Goal: Transaction & Acquisition: Subscribe to service/newsletter

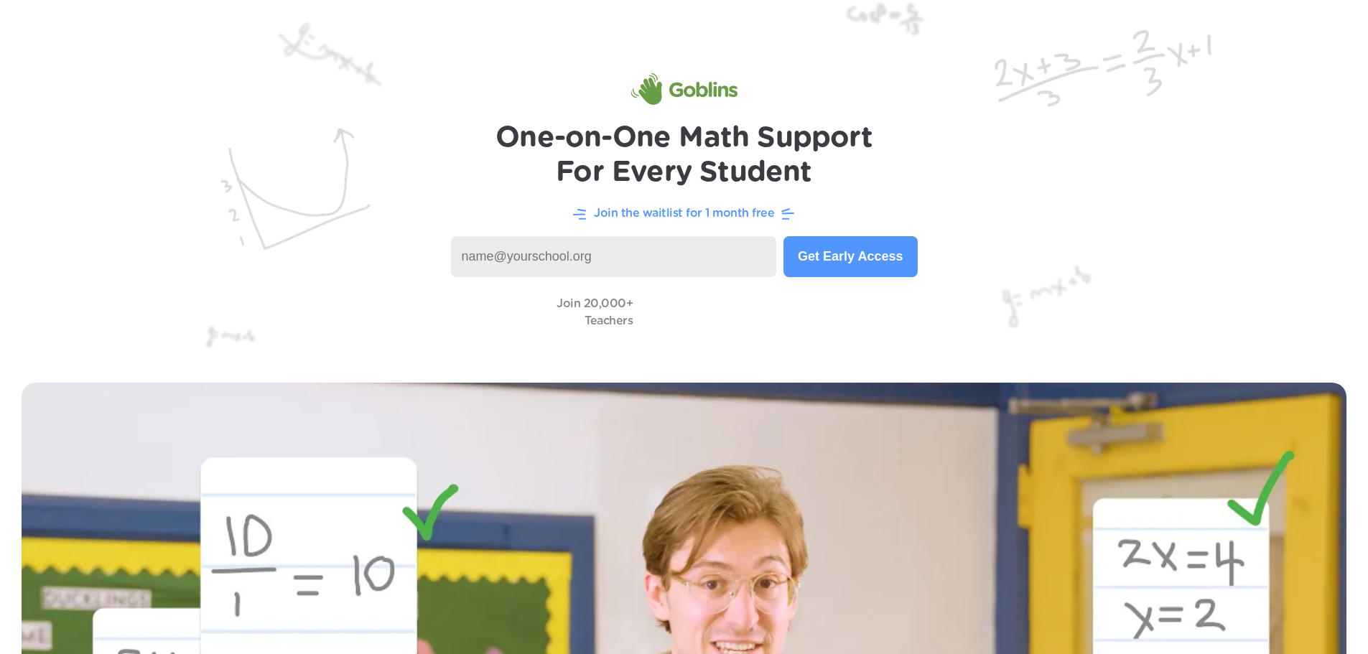
click at [729, 149] on h1 "One-on-One Math Support For Every Student" at bounding box center [683, 155] width 377 height 69
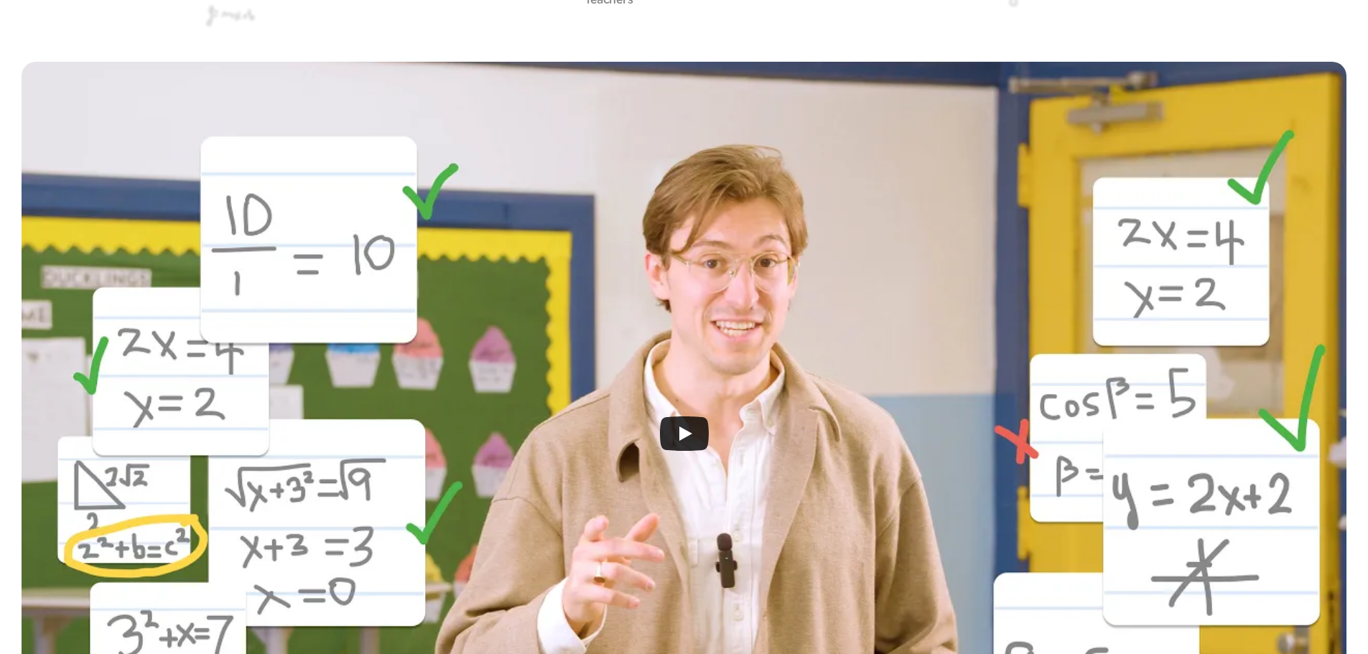
scroll to position [526, 0]
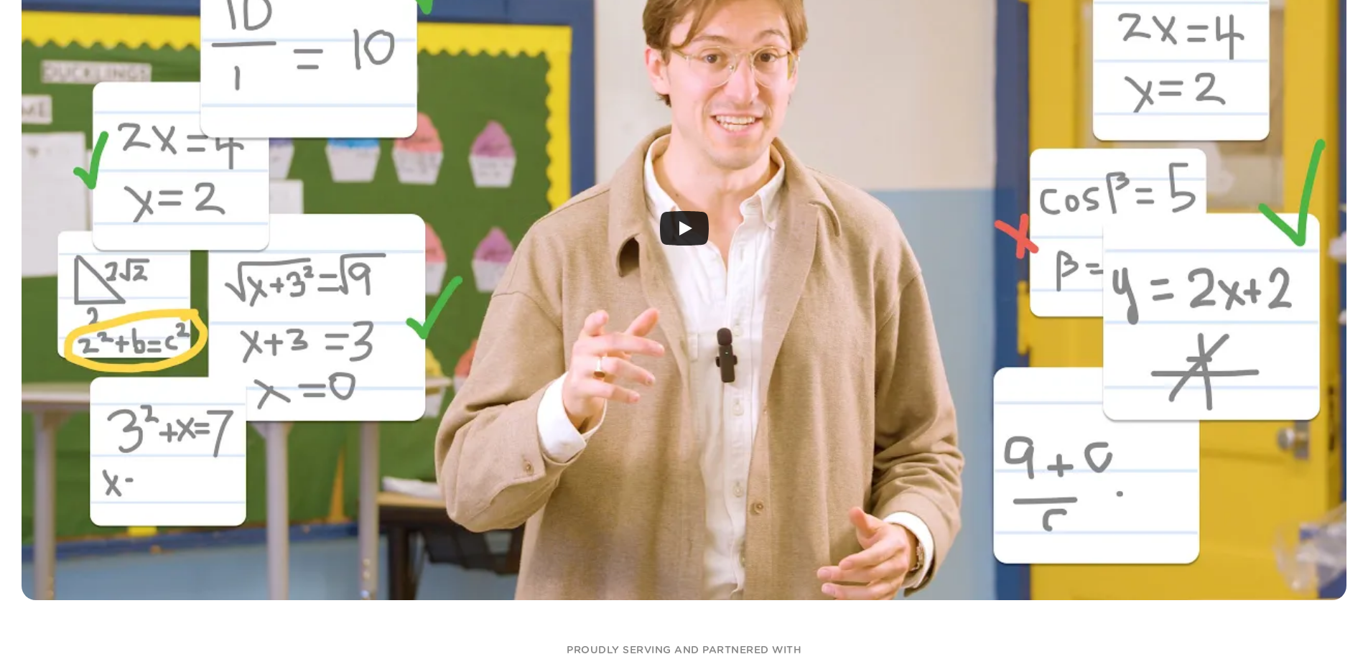
click at [690, 219] on icon "Play" at bounding box center [684, 228] width 49 height 34
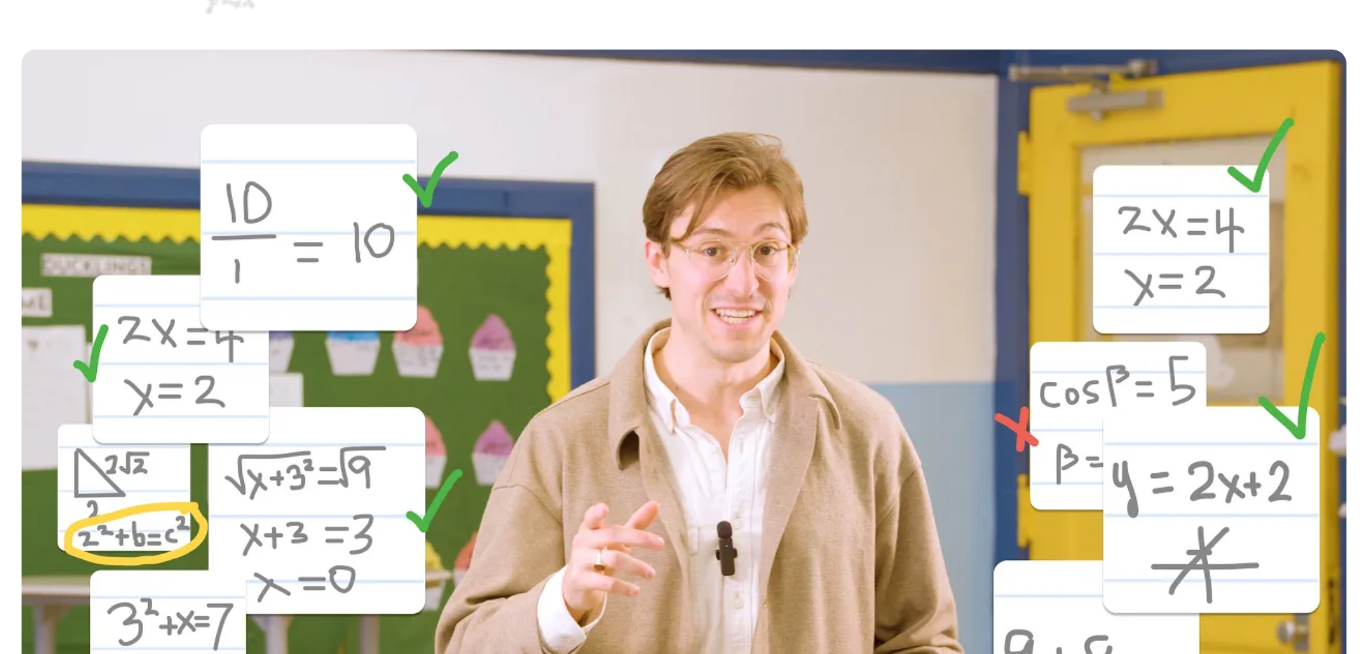
scroll to position [144, 0]
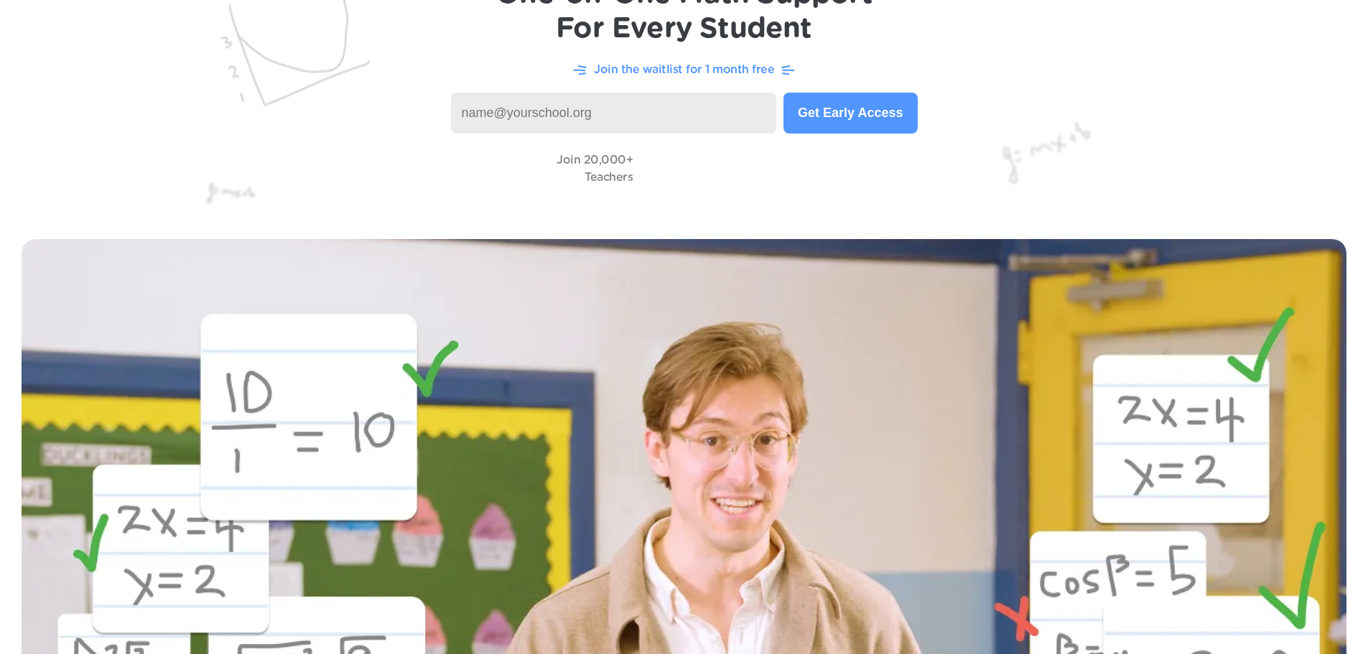
click at [1131, 161] on div "Join 20,000+ Teachers" at bounding box center [684, 168] width 1310 height 41
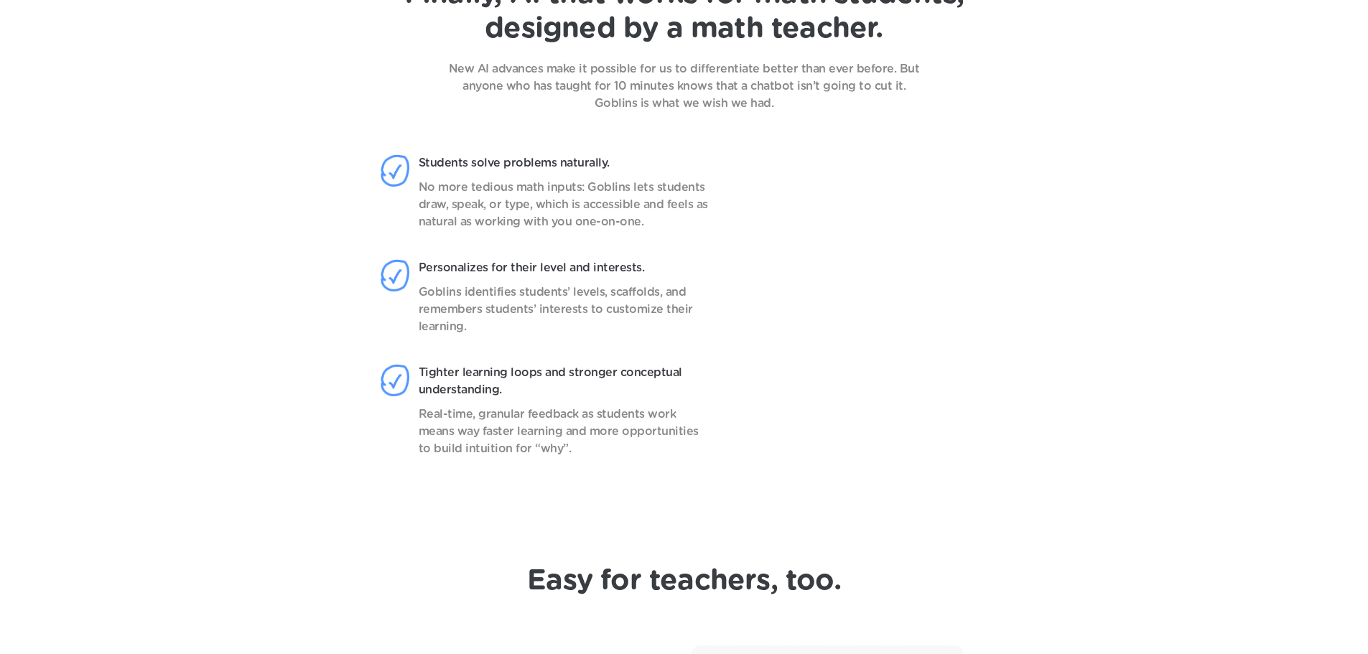
scroll to position [1149, 0]
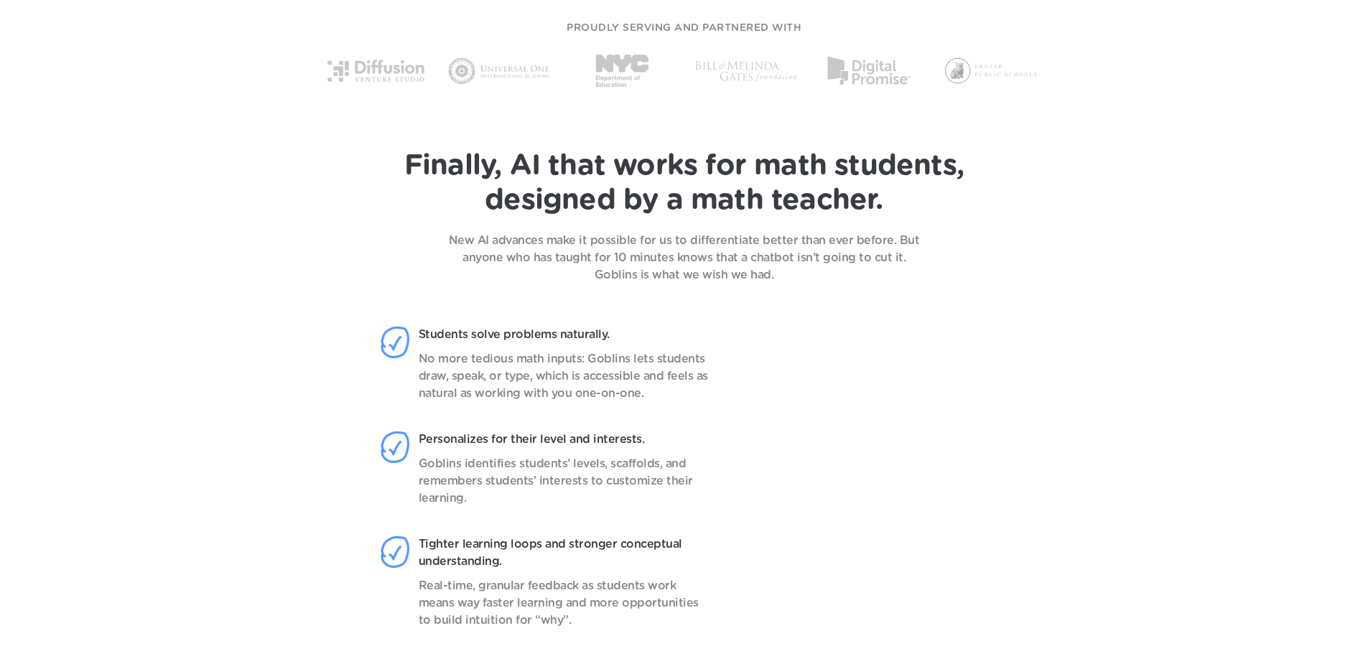
click at [835, 373] on video at bounding box center [875, 491] width 227 height 358
click at [666, 274] on p "New AI advances make it possible for us to differentiate better than ever befor…" at bounding box center [684, 258] width 503 height 52
click at [665, 230] on div "Finally, AI that works for math students, designed by a math teacher. New AI ad…" at bounding box center [684, 216] width 1310 height 135
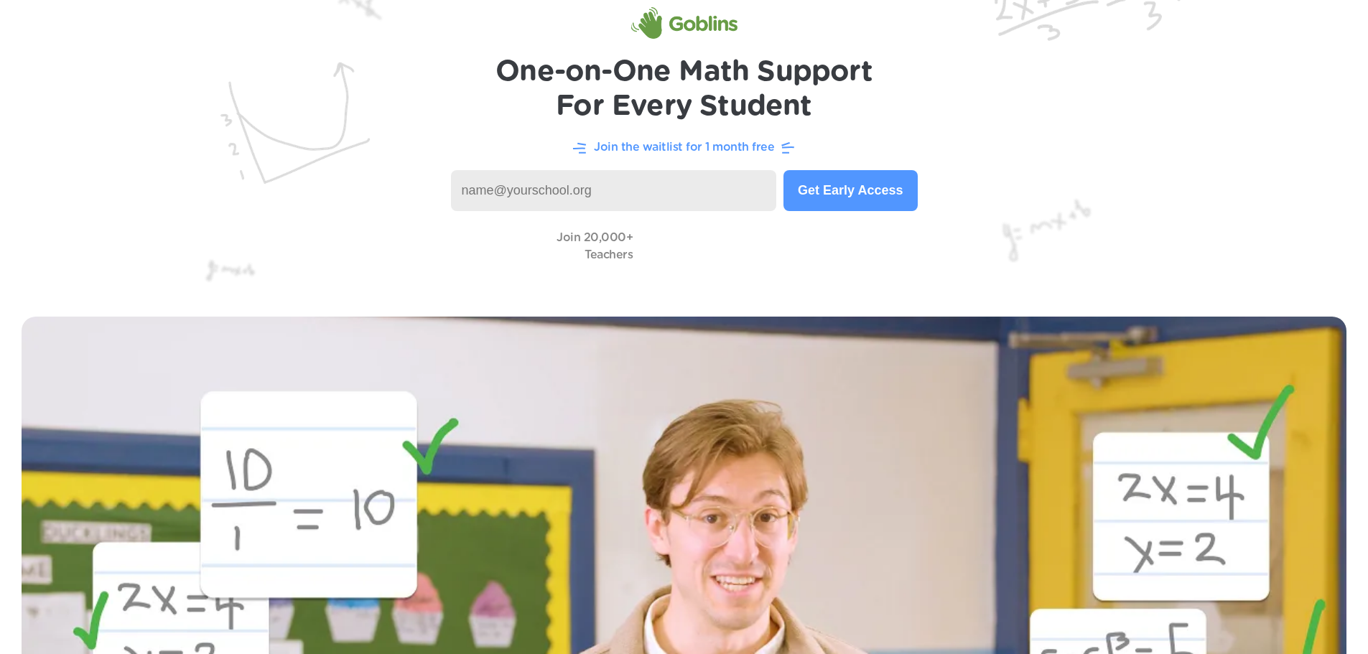
scroll to position [0, 0]
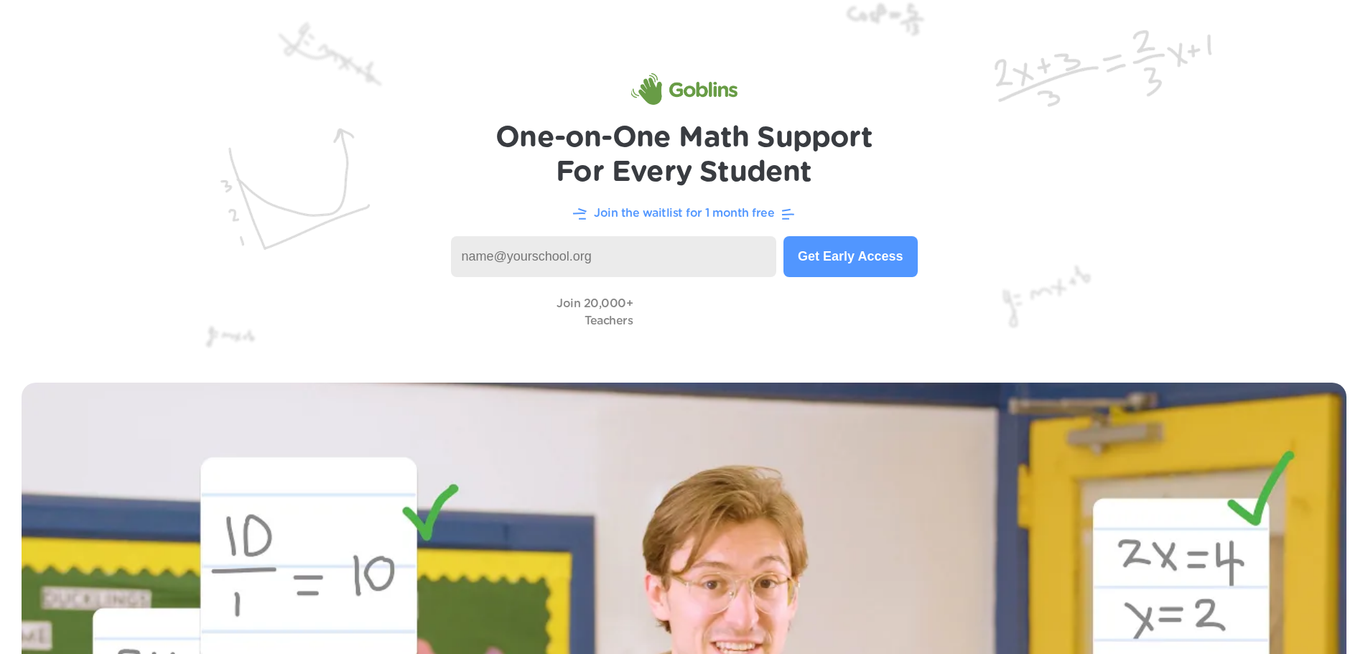
click at [844, 263] on button "Get Early Access" at bounding box center [850, 256] width 134 height 41
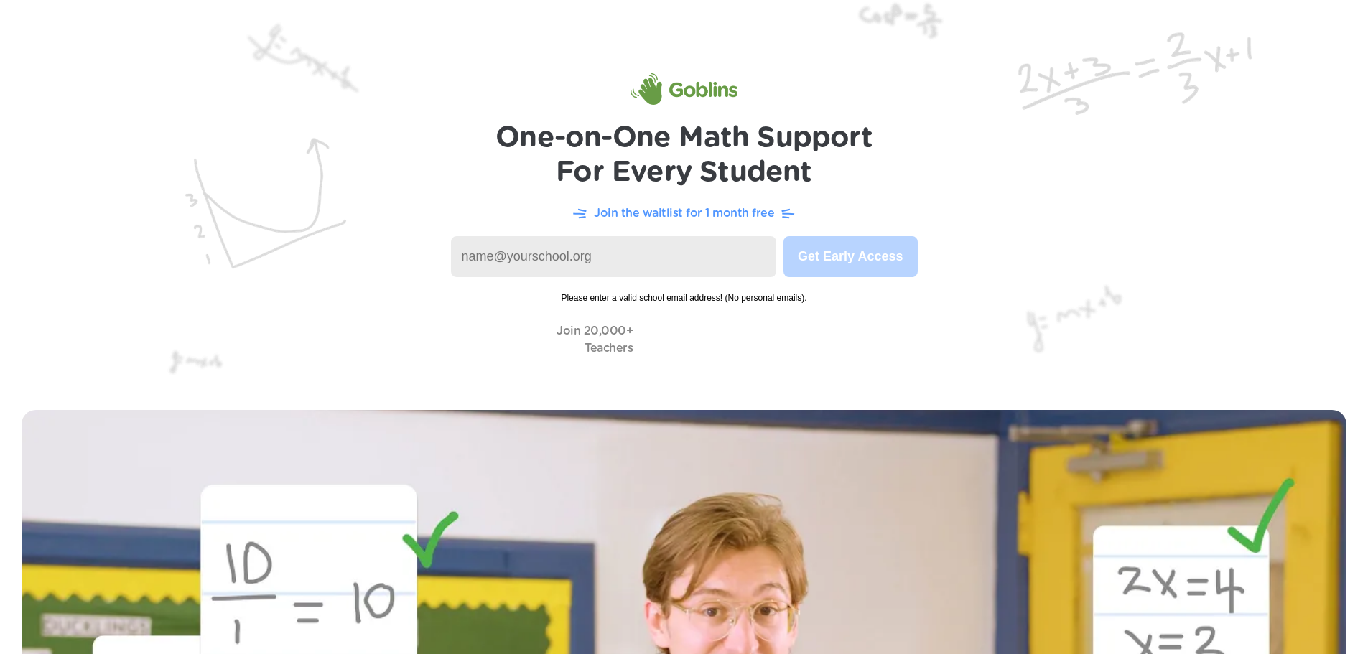
click at [691, 260] on input at bounding box center [614, 256] width 326 height 41
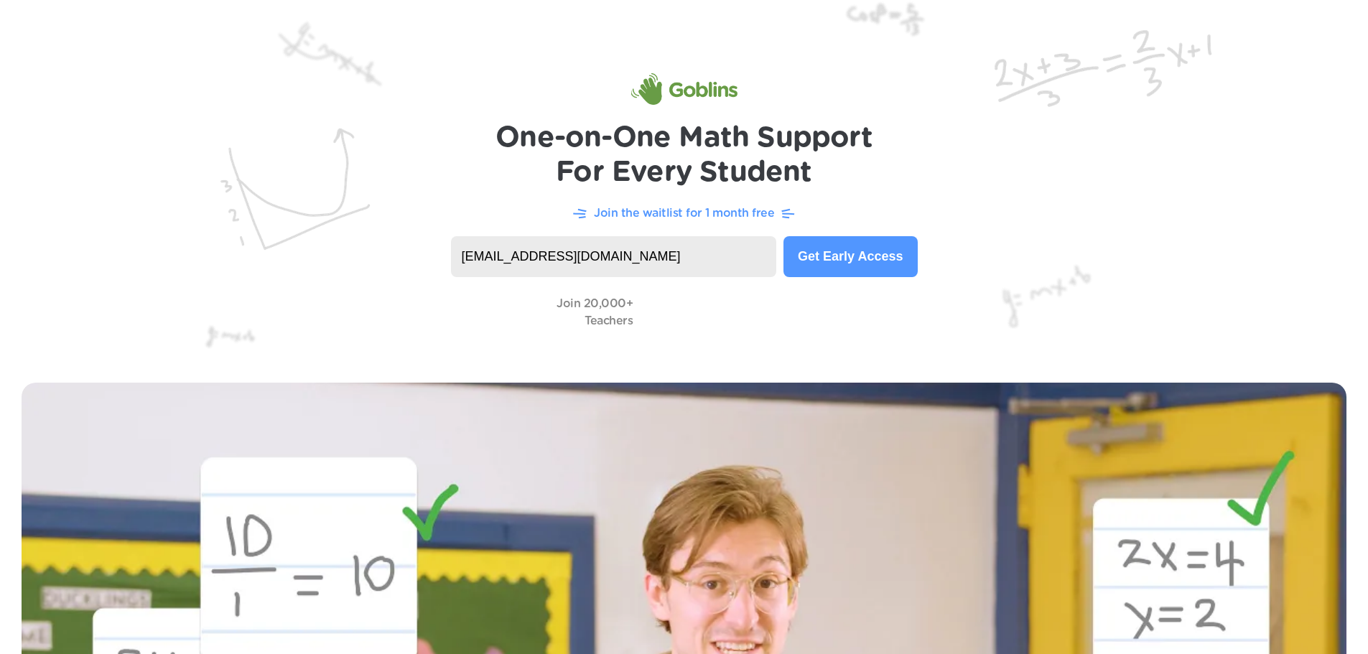
type input "mcasper@tcjackets.net"
click at [883, 251] on button "Get Early Access" at bounding box center [850, 256] width 134 height 41
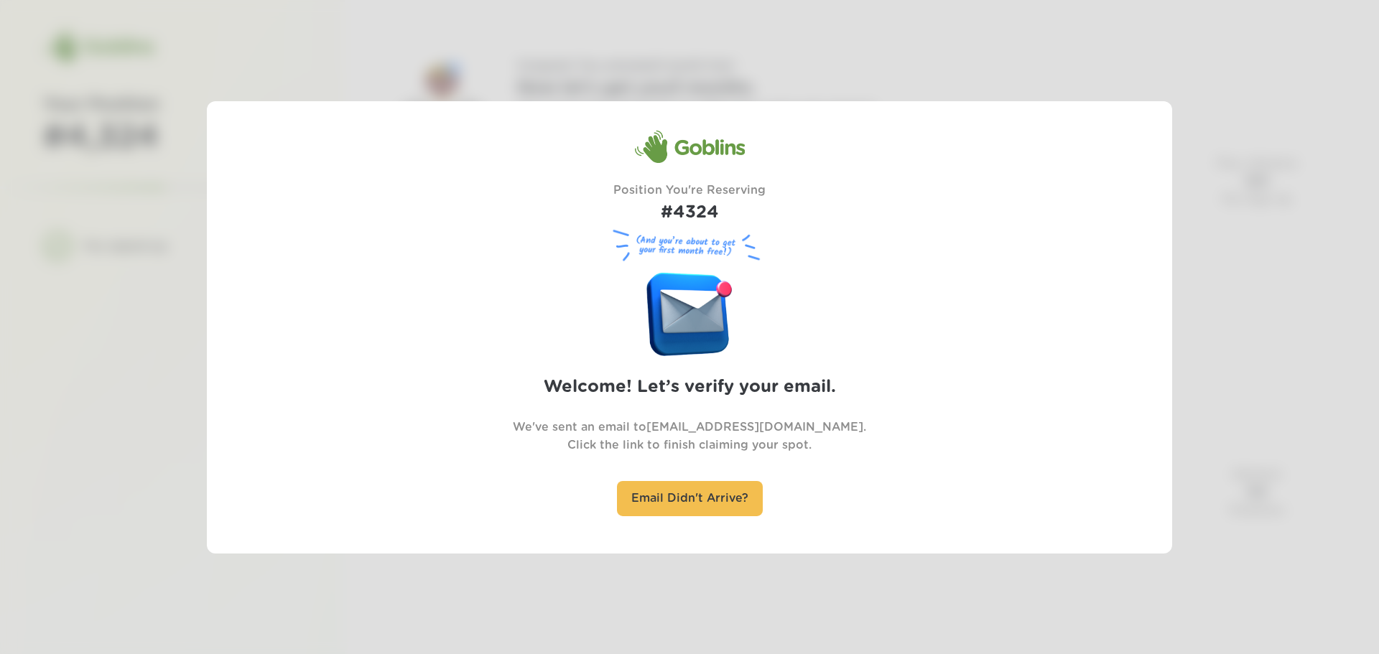
click at [1048, 77] on div at bounding box center [689, 327] width 1379 height 654
click at [1119, 51] on div at bounding box center [689, 327] width 1379 height 654
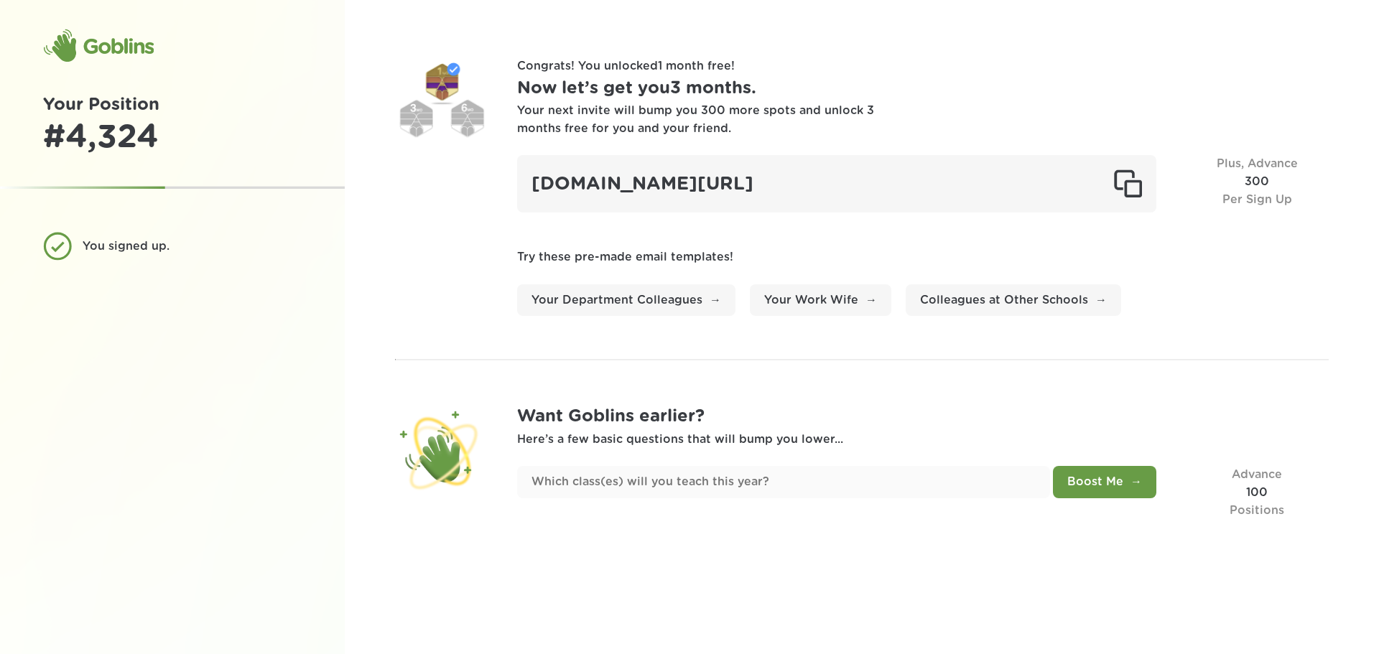
click at [126, 247] on div "You signed up." at bounding box center [187, 247] width 208 height 18
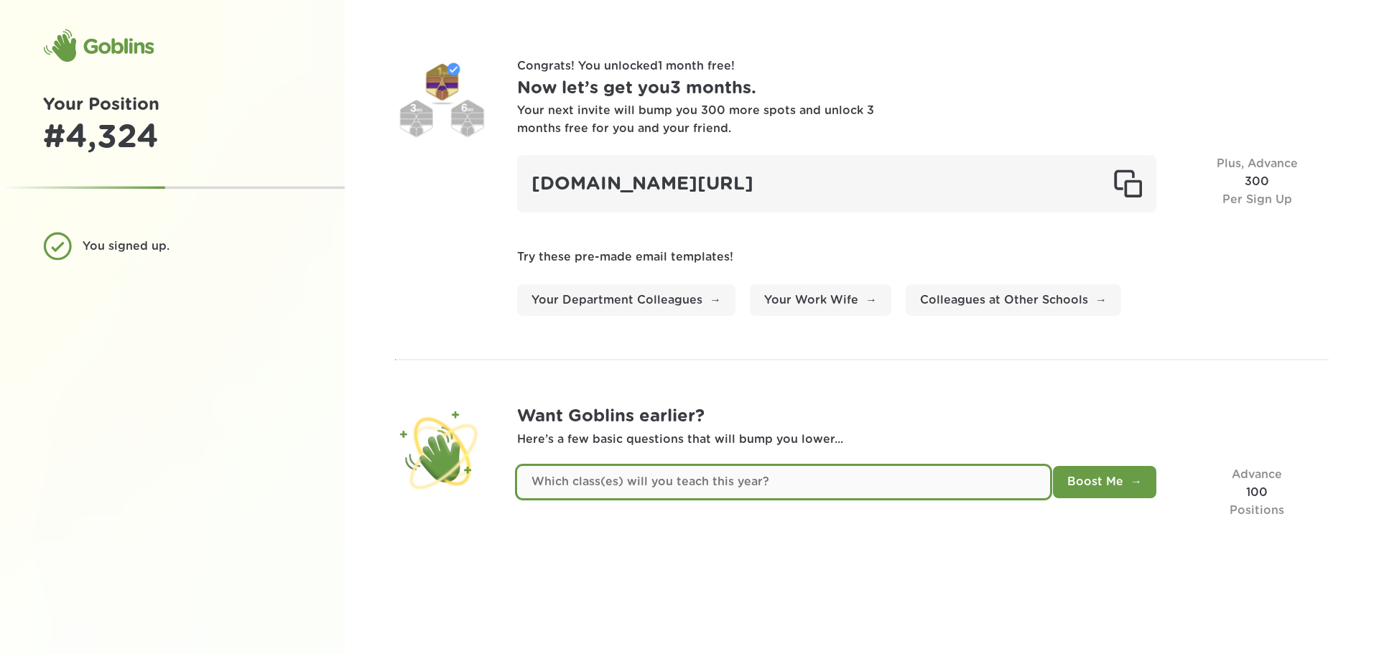
click at [830, 488] on input "text" at bounding box center [783, 482] width 533 height 32
type input "Georiga Standards of Excellence for 5th - 8th Grade"
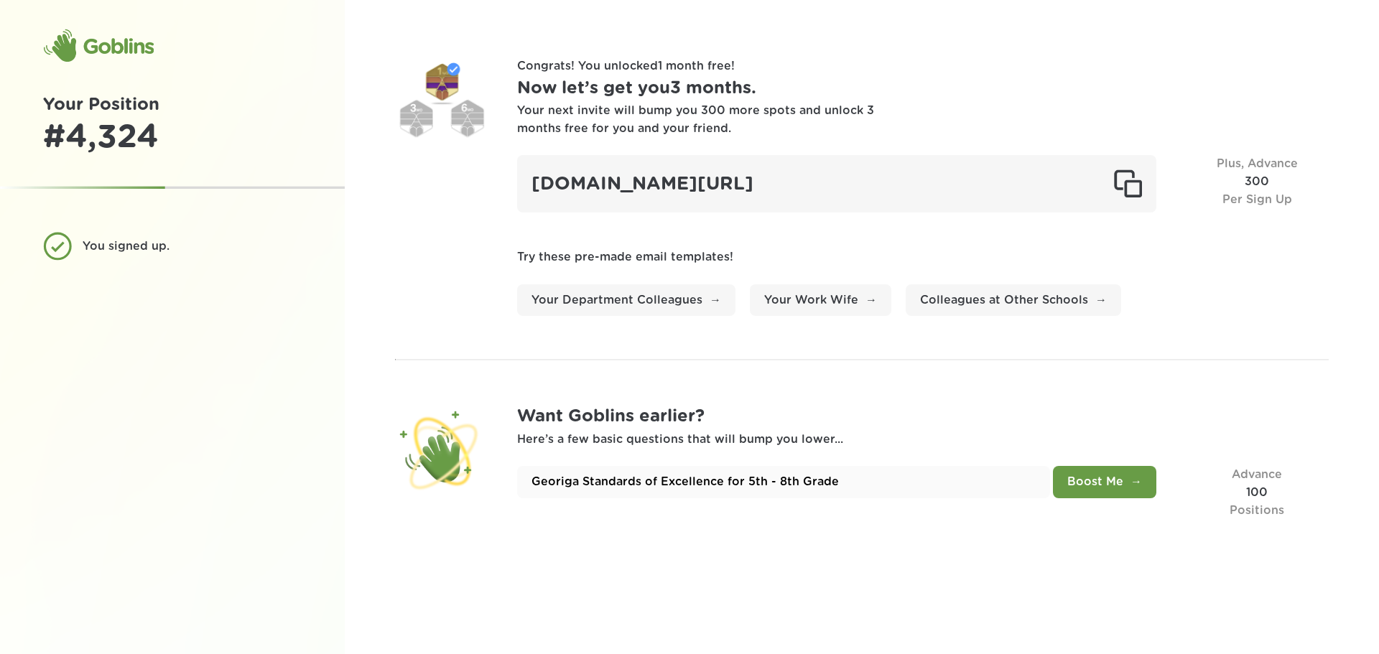
click at [1099, 480] on button "Boost Me" at bounding box center [1104, 482] width 103 height 32
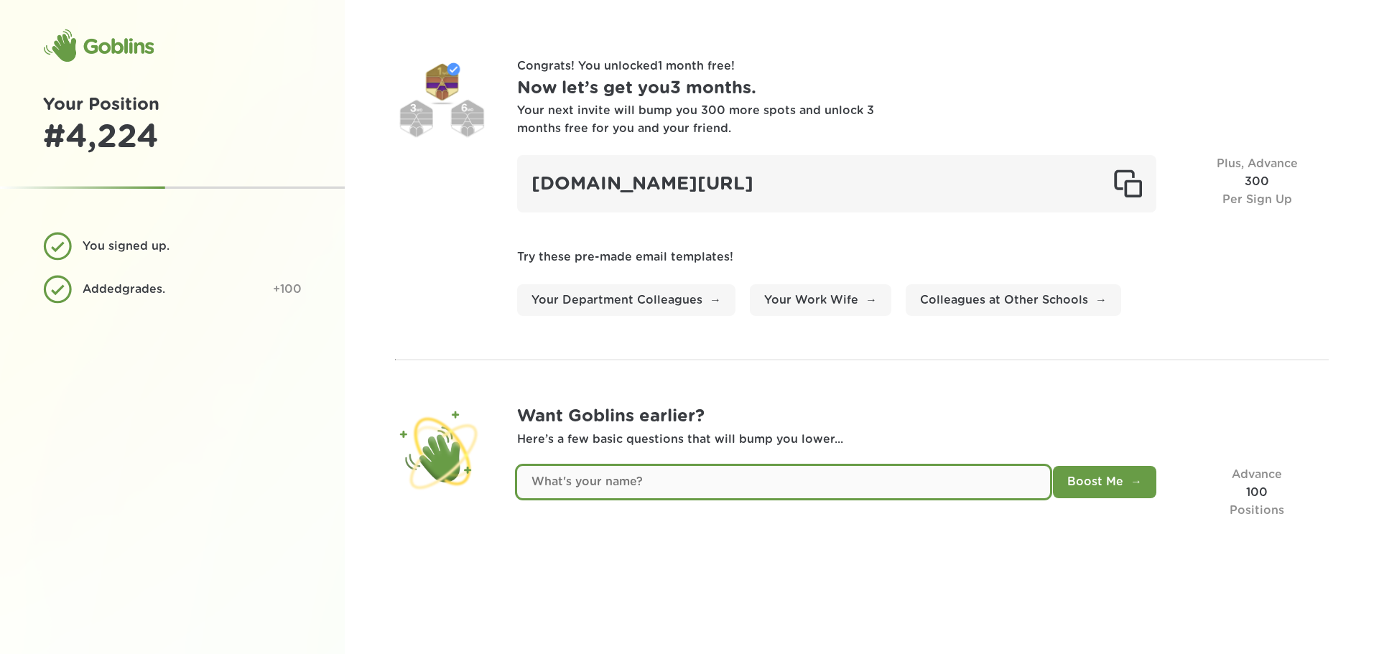
click at [947, 482] on input "text" at bounding box center [783, 482] width 533 height 32
type input "Matt"
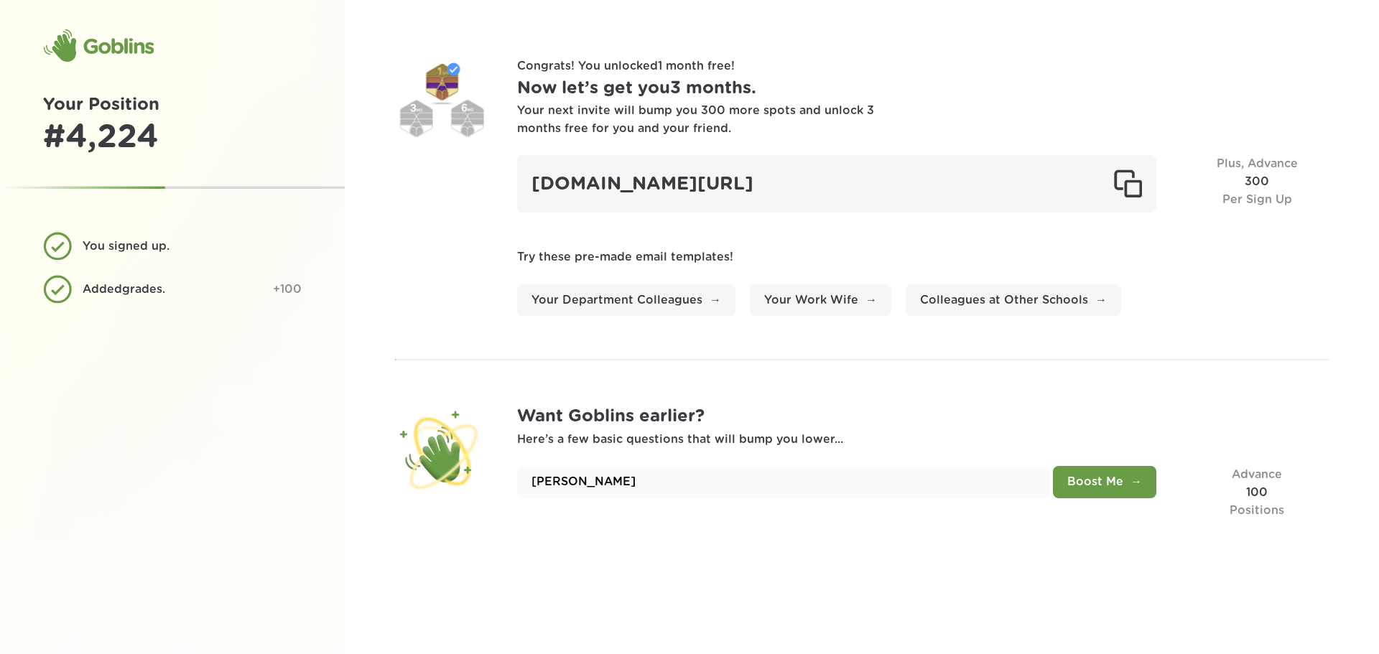
click at [1105, 477] on button "Boost Me" at bounding box center [1104, 482] width 103 height 32
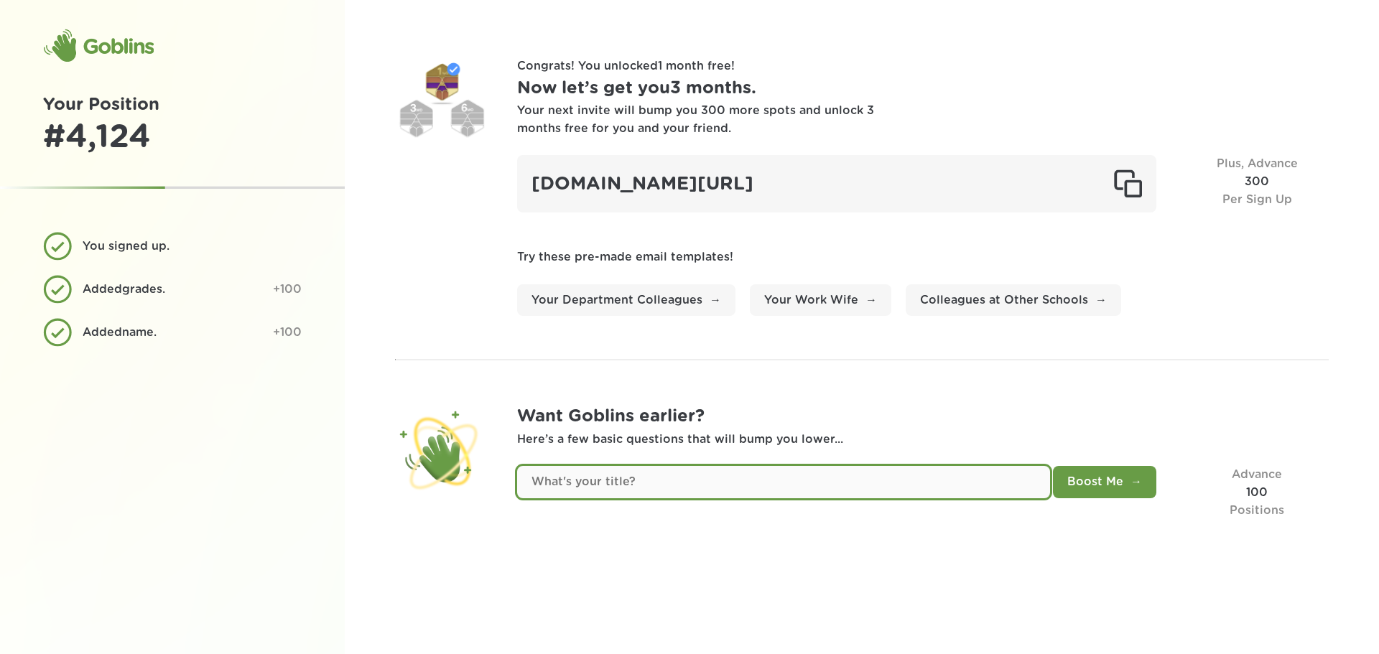
click at [988, 490] on input "text" at bounding box center [783, 482] width 533 height 32
type input "Digital Learning Specialist"
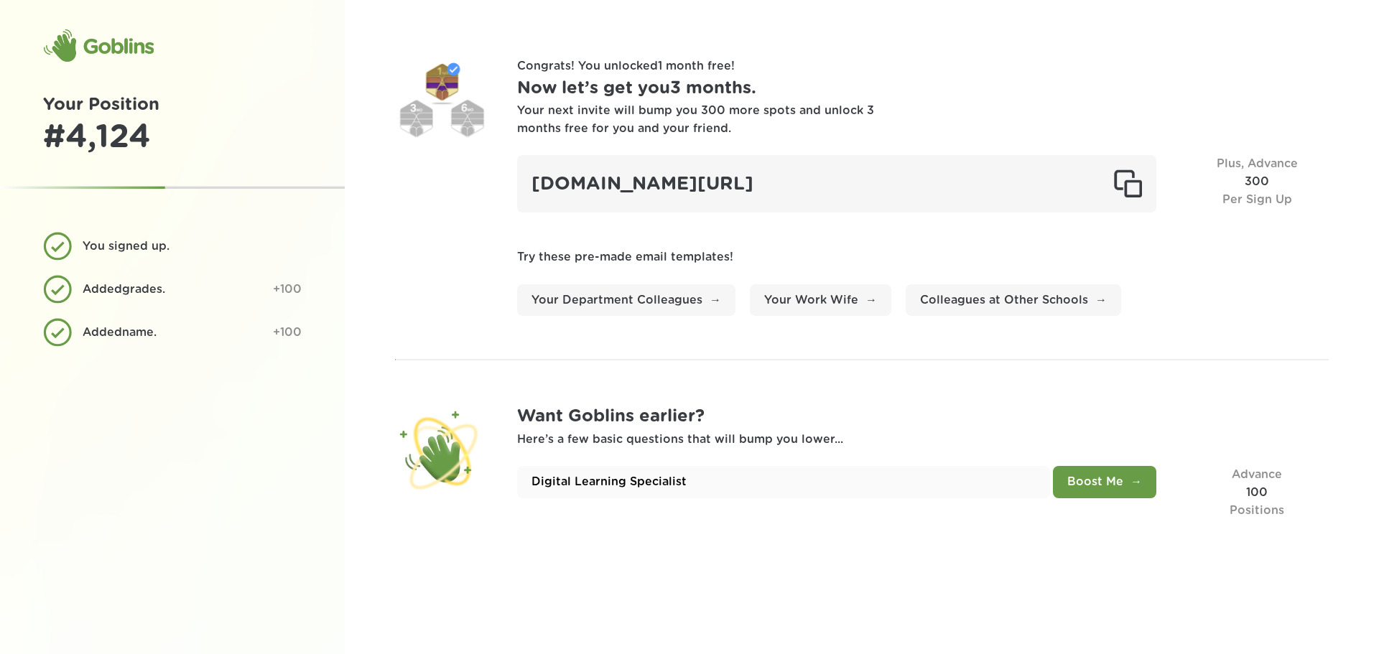
click at [1090, 484] on button "Boost Me" at bounding box center [1104, 482] width 103 height 32
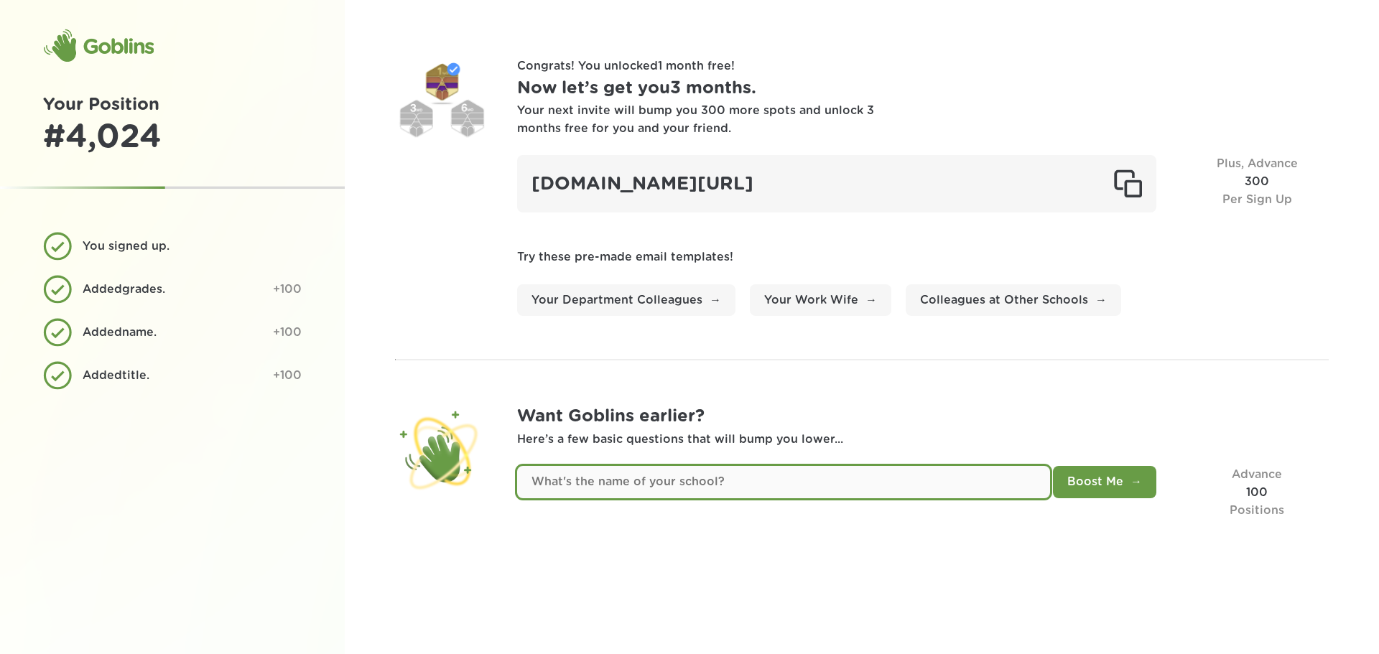
click at [652, 480] on input "text" at bounding box center [783, 482] width 533 height 32
click at [892, 488] on input "text" at bounding box center [783, 482] width 533 height 32
type input "Thomas County Middle School"
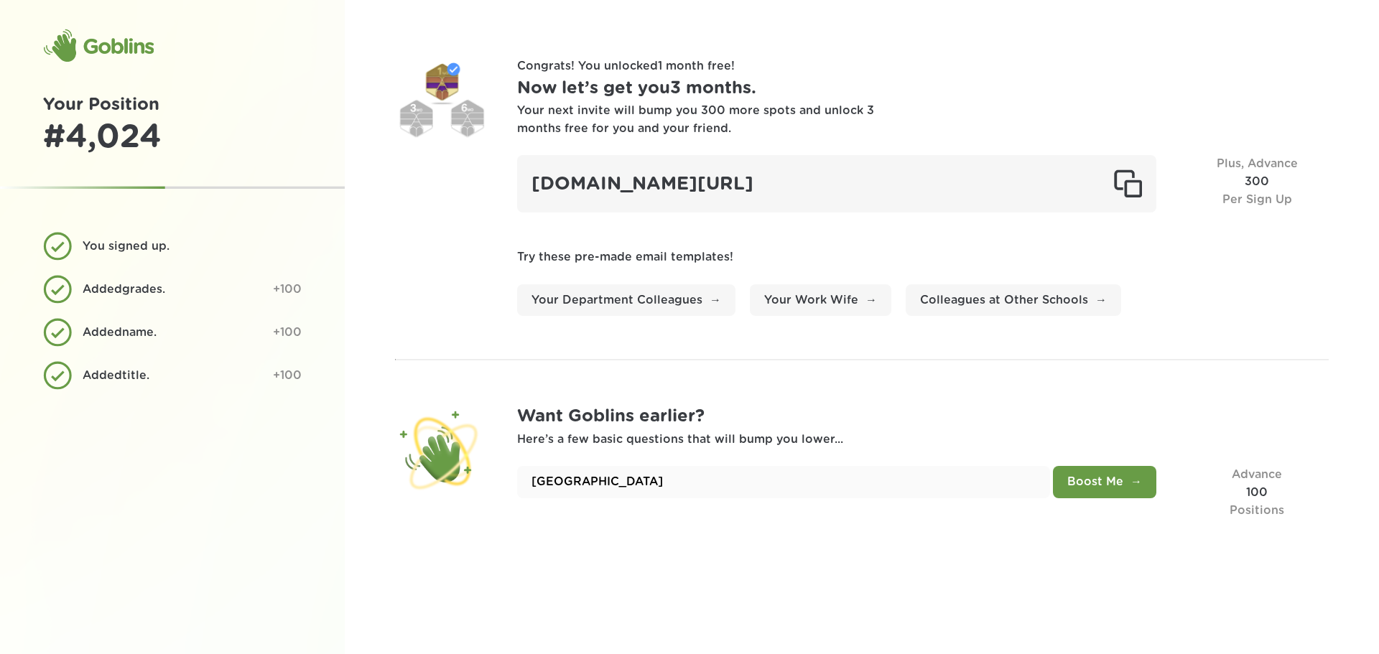
click at [1100, 475] on button "Boost Me" at bounding box center [1104, 482] width 103 height 32
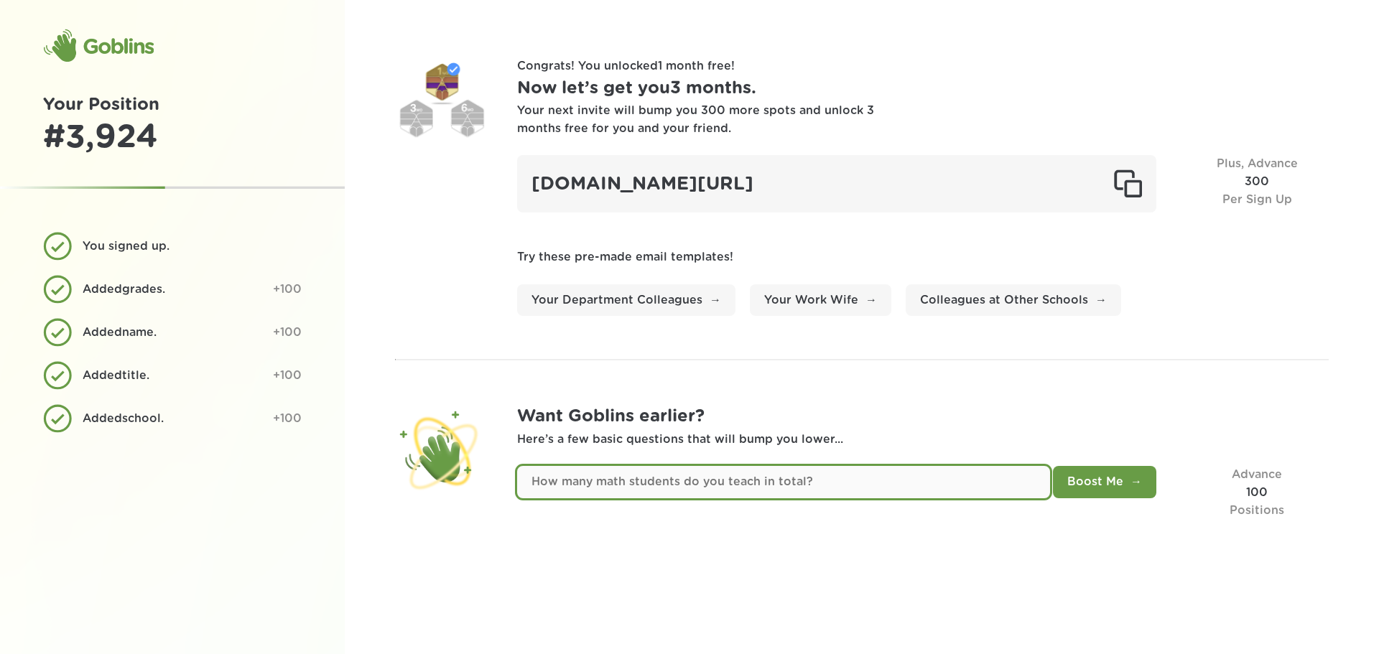
click at [883, 485] on input "text" at bounding box center [783, 482] width 533 height 32
type input "1"
type input "Roughly 1700 students school wide"
click at [1053, 466] on button "Boost Me" at bounding box center [1104, 482] width 103 height 32
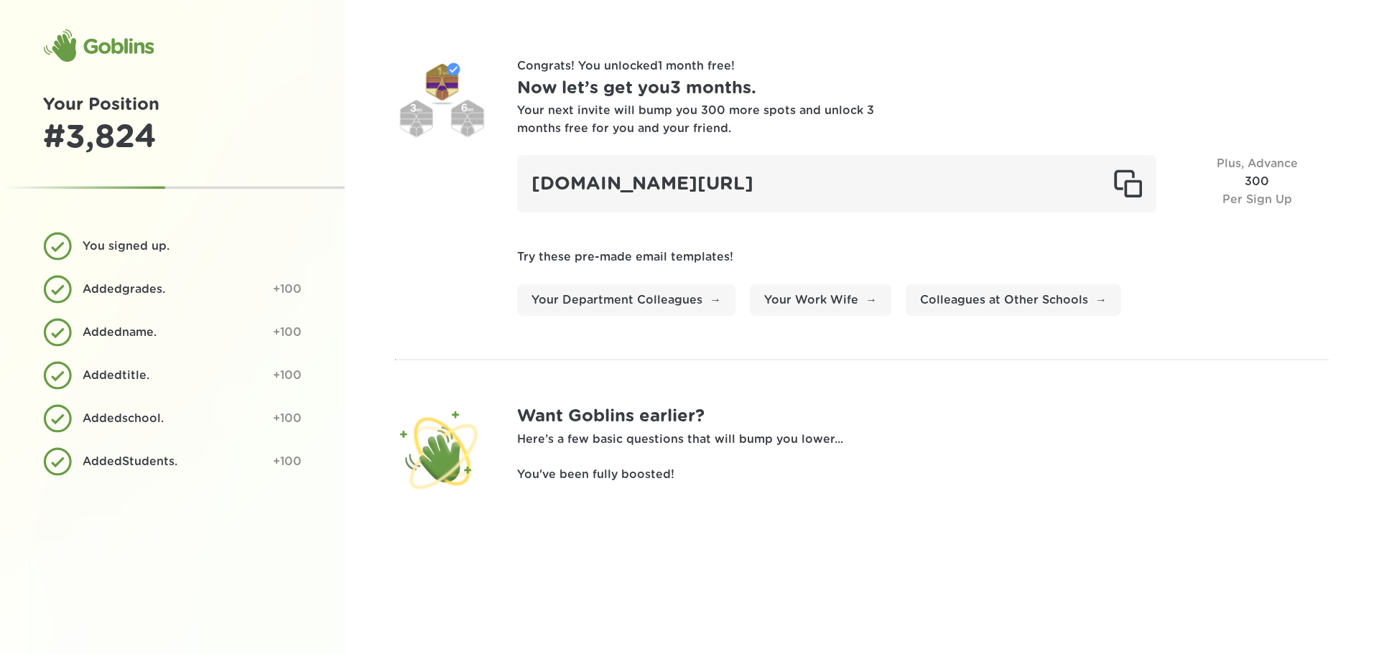
click at [607, 463] on div "Want Goblins earlier? Here’s a few basic questions that will bump you lower... …" at bounding box center [922, 449] width 811 height 93
click at [635, 422] on h1 "Want Goblins earlier?" at bounding box center [922, 416] width 811 height 27
click at [609, 457] on div "Want Goblins earlier? Here’s a few basic questions that will bump you lower... …" at bounding box center [922, 449] width 811 height 93
click at [595, 518] on div "Congrats! You unlocked 1 month free ! Now let’s get you 3 months . Your next in…" at bounding box center [862, 327] width 1034 height 654
click at [639, 478] on p "You've been fully boosted!" at bounding box center [922, 475] width 811 height 18
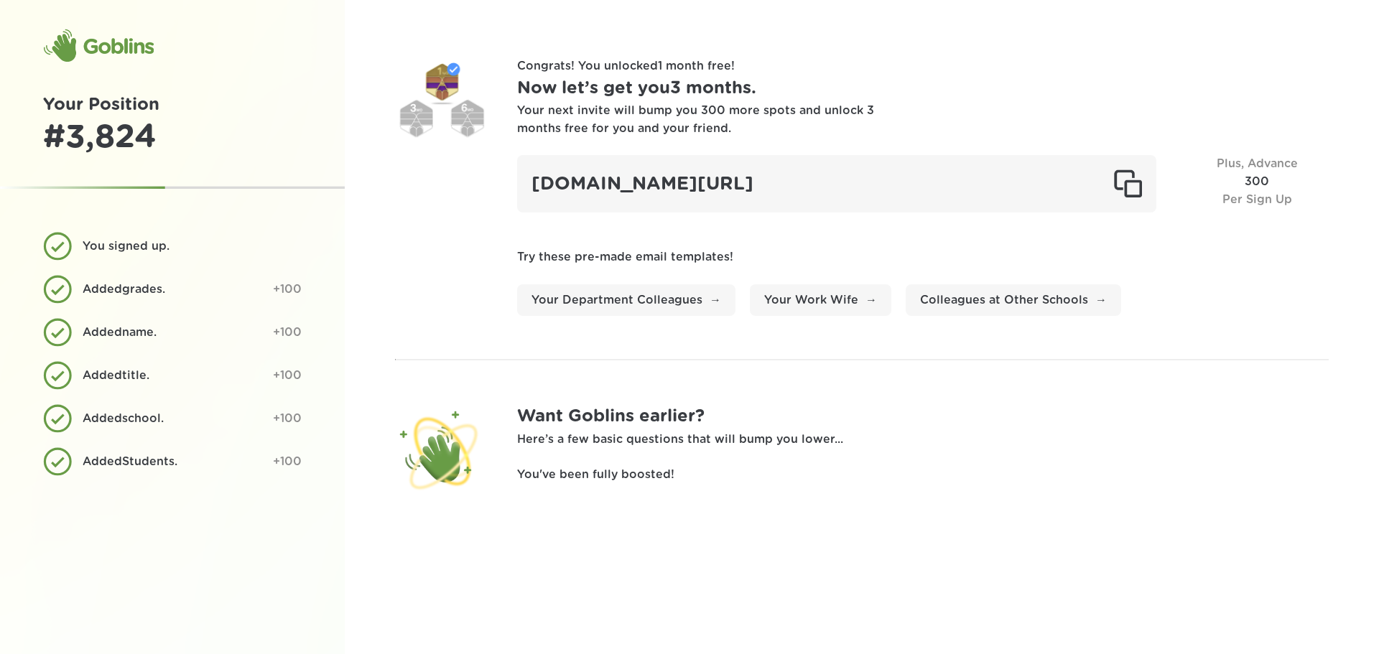
click at [654, 442] on p "Here’s a few basic questions that will bump you lower..." at bounding box center [922, 440] width 811 height 18
click at [684, 90] on h1 "Now let’s get you 3 months ." at bounding box center [922, 88] width 811 height 27
click at [1256, 183] on div "Plus, Advance 300 Per Sign Up" at bounding box center [1257, 183] width 144 height 57
click at [130, 47] on div "Goblins" at bounding box center [98, 46] width 111 height 34
click at [608, 87] on h1 "Now let’s get you 3 months ." at bounding box center [922, 88] width 811 height 27
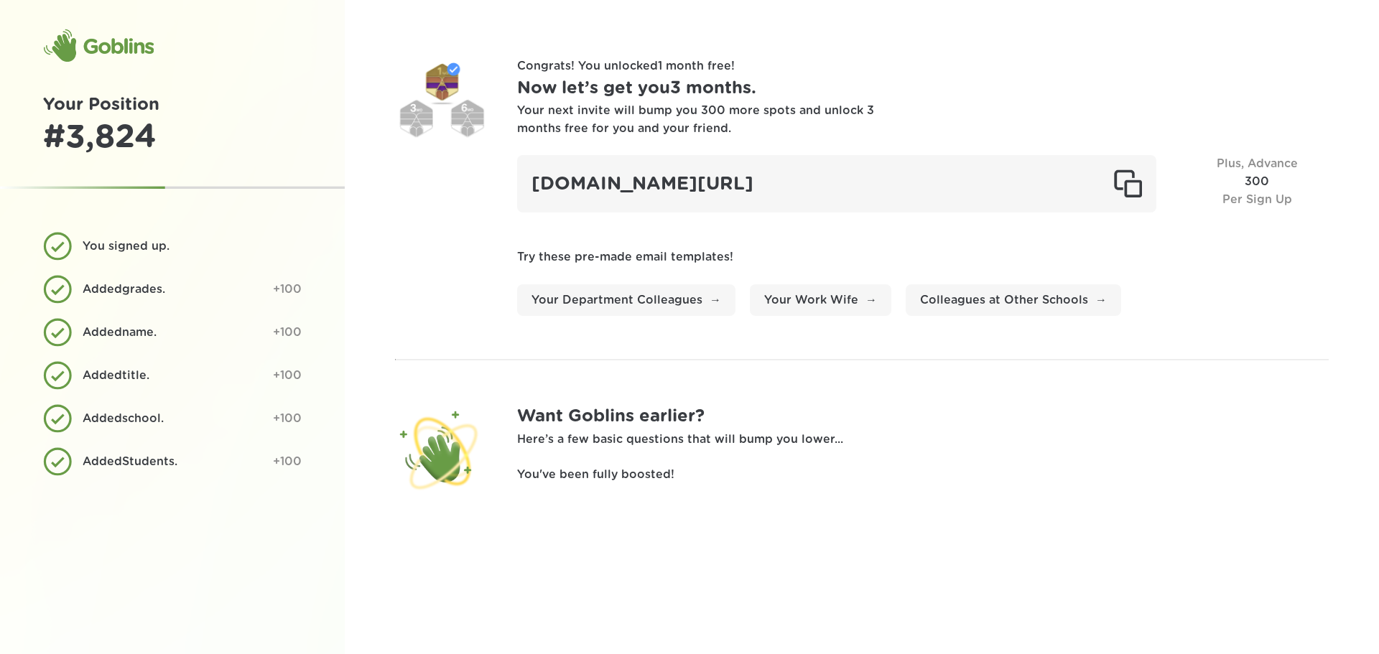
click at [612, 120] on div "Your next invite will bump you 300 more spots and unlock 3 months free for you …" at bounding box center [696, 120] width 359 height 36
click at [610, 431] on p "Here’s a few basic questions that will bump you lower..." at bounding box center [922, 440] width 811 height 18
click at [751, 447] on p "Here’s a few basic questions that will bump you lower..." at bounding box center [922, 440] width 811 height 18
click at [612, 468] on p "You've been fully boosted!" at bounding box center [922, 475] width 811 height 18
drag, startPoint x: 108, startPoint y: 45, endPoint x: 116, endPoint y: 50, distance: 8.8
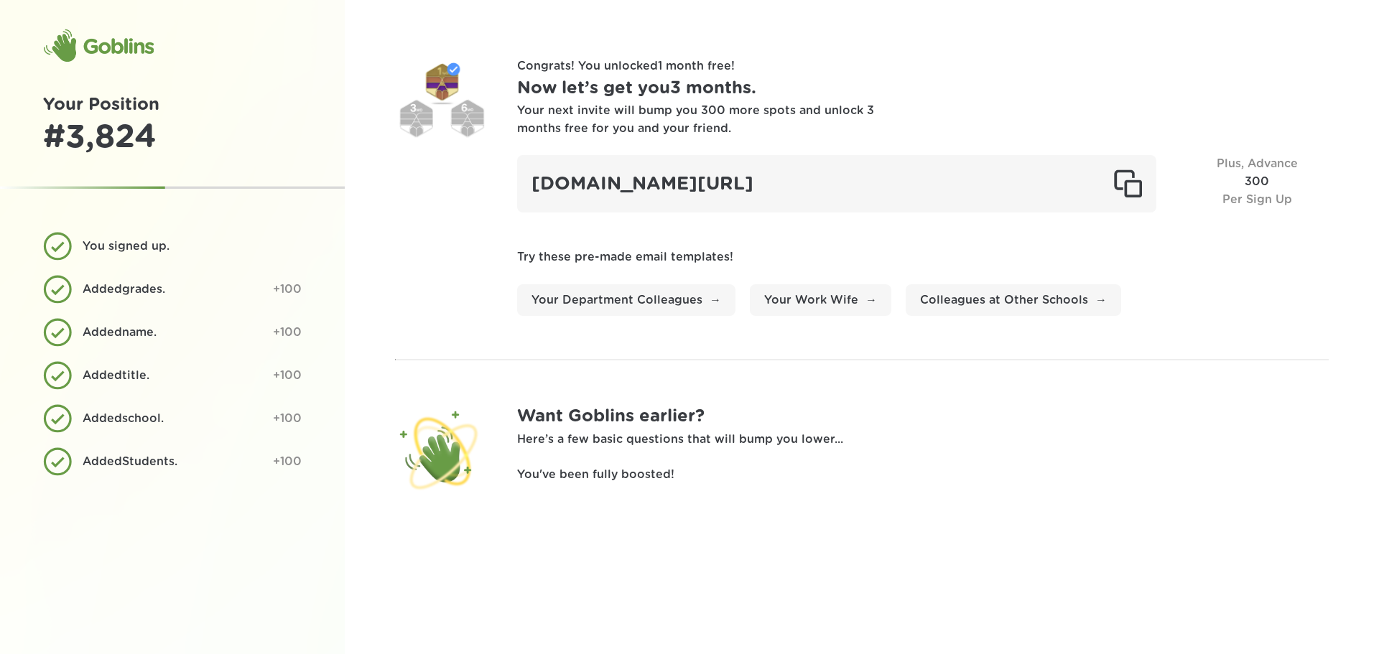
click at [109, 45] on div "Goblins" at bounding box center [98, 46] width 111 height 34
click at [100, 131] on div "# 3,824" at bounding box center [172, 137] width 258 height 39
click at [78, 37] on div "Goblins" at bounding box center [98, 46] width 111 height 34
drag, startPoint x: 78, startPoint y: 124, endPoint x: 98, endPoint y: 203, distance: 81.7
click at [80, 129] on div "# 3,824" at bounding box center [172, 137] width 258 height 39
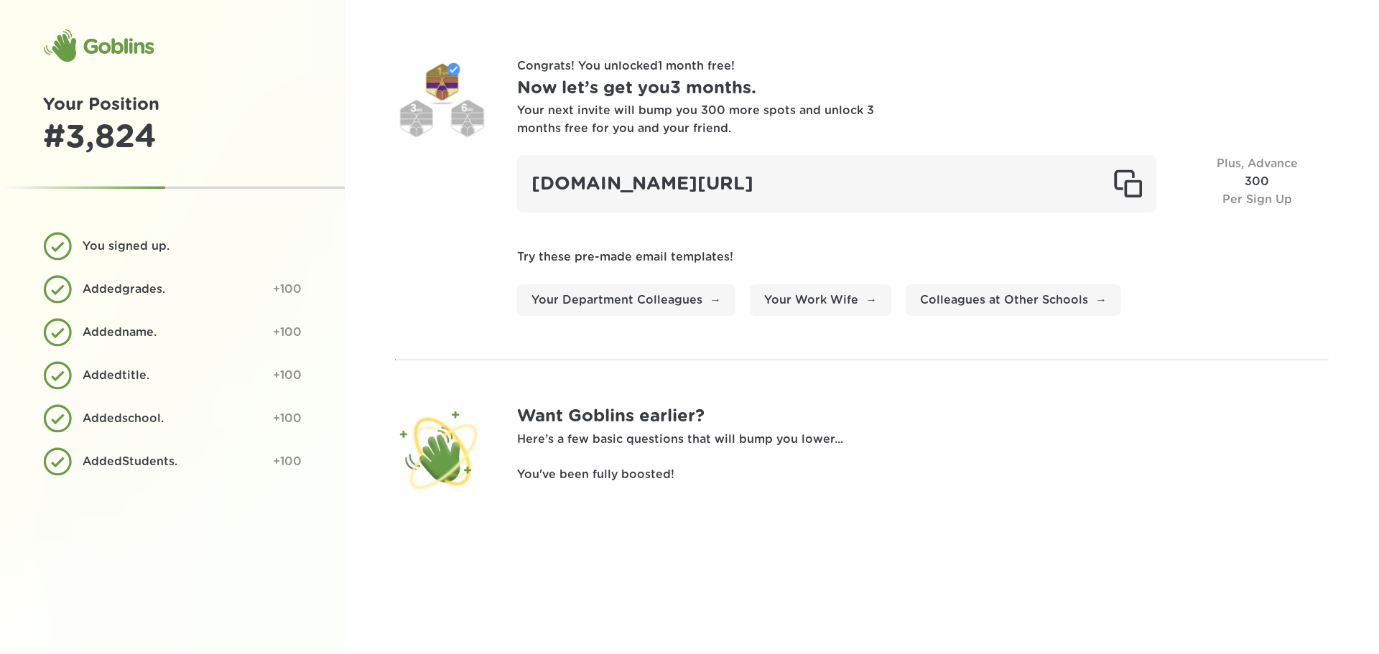
drag, startPoint x: 104, startPoint y: 248, endPoint x: 104, endPoint y: 293, distance: 45.2
click at [104, 249] on div "You signed up." at bounding box center [187, 247] width 208 height 18
drag, startPoint x: 104, startPoint y: 293, endPoint x: 108, endPoint y: 314, distance: 21.8
click at [105, 299] on div "Added grades . +100" at bounding box center [172, 289] width 258 height 29
click at [111, 334] on div "Added name ." at bounding box center [172, 333] width 179 height 18
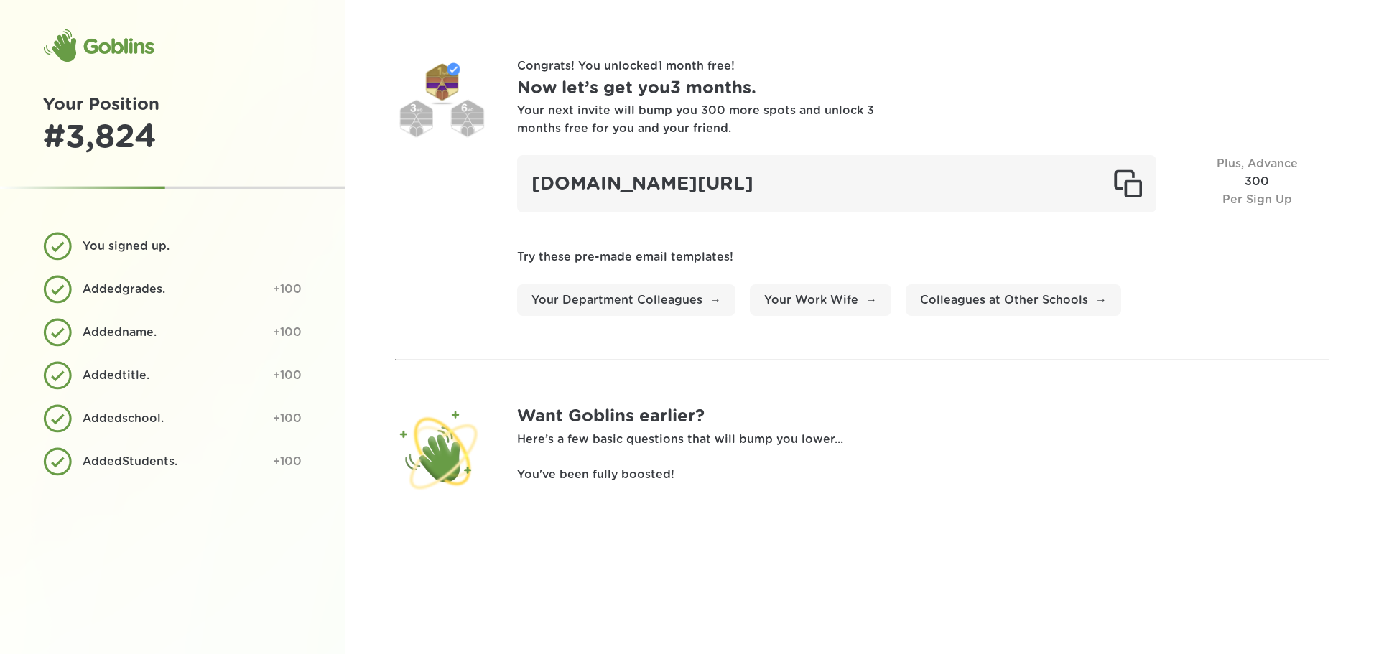
click at [112, 363] on div "Added title . +100" at bounding box center [172, 375] width 258 height 29
drag, startPoint x: 112, startPoint y: 414, endPoint x: 116, endPoint y: 451, distance: 36.9
click at [112, 416] on div "Added school ." at bounding box center [172, 419] width 179 height 18
click at [118, 462] on div "Added Students ." at bounding box center [172, 462] width 179 height 18
click at [583, 469] on p "You've been fully boosted!" at bounding box center [922, 475] width 811 height 18
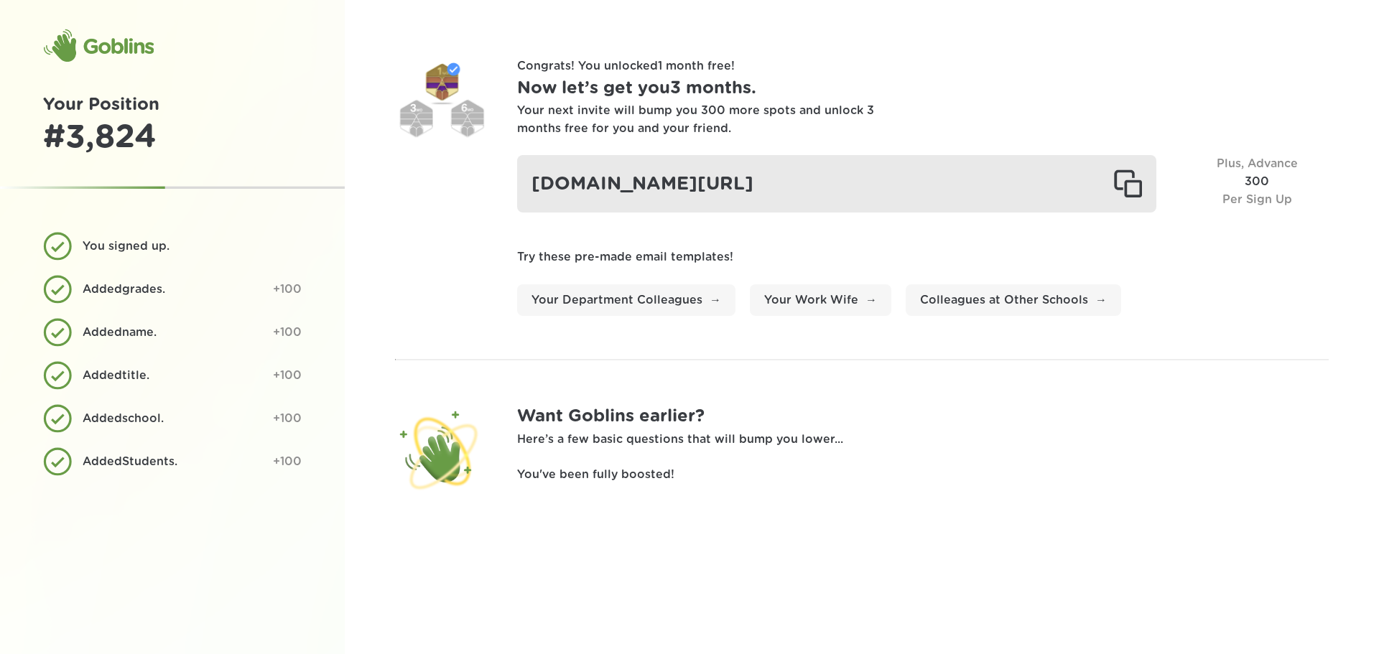
click at [1133, 182] on div at bounding box center [1127, 183] width 29 height 29
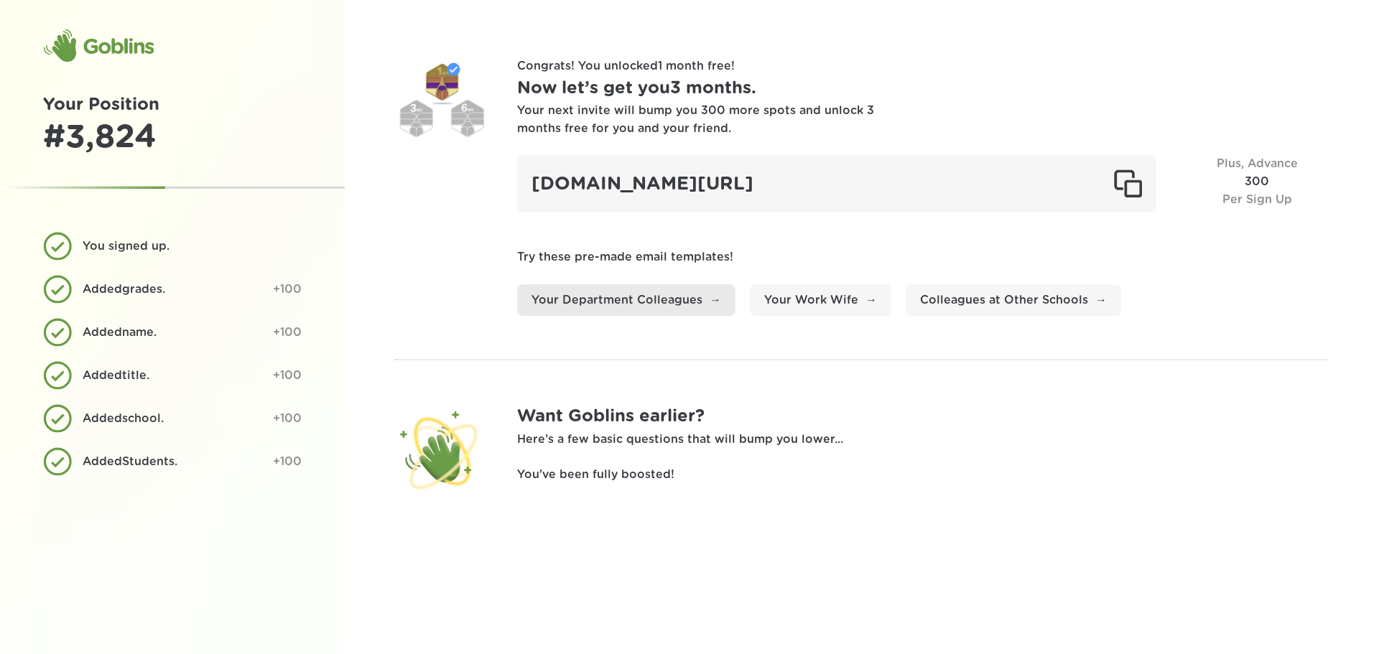
click at [687, 307] on link "Your Department Colleagues" at bounding box center [626, 300] width 218 height 32
click at [927, 95] on h1 "Now let’s get you 3 months ." at bounding box center [922, 88] width 811 height 27
click at [732, 101] on h1 "Now let’s get you 3 months ." at bounding box center [922, 88] width 811 height 27
click at [80, 45] on div "Goblins" at bounding box center [98, 46] width 111 height 34
click at [426, 249] on section "Congrats! You unlocked 1 month free ! Now let’s get you 3 months . Your next in…" at bounding box center [861, 186] width 933 height 258
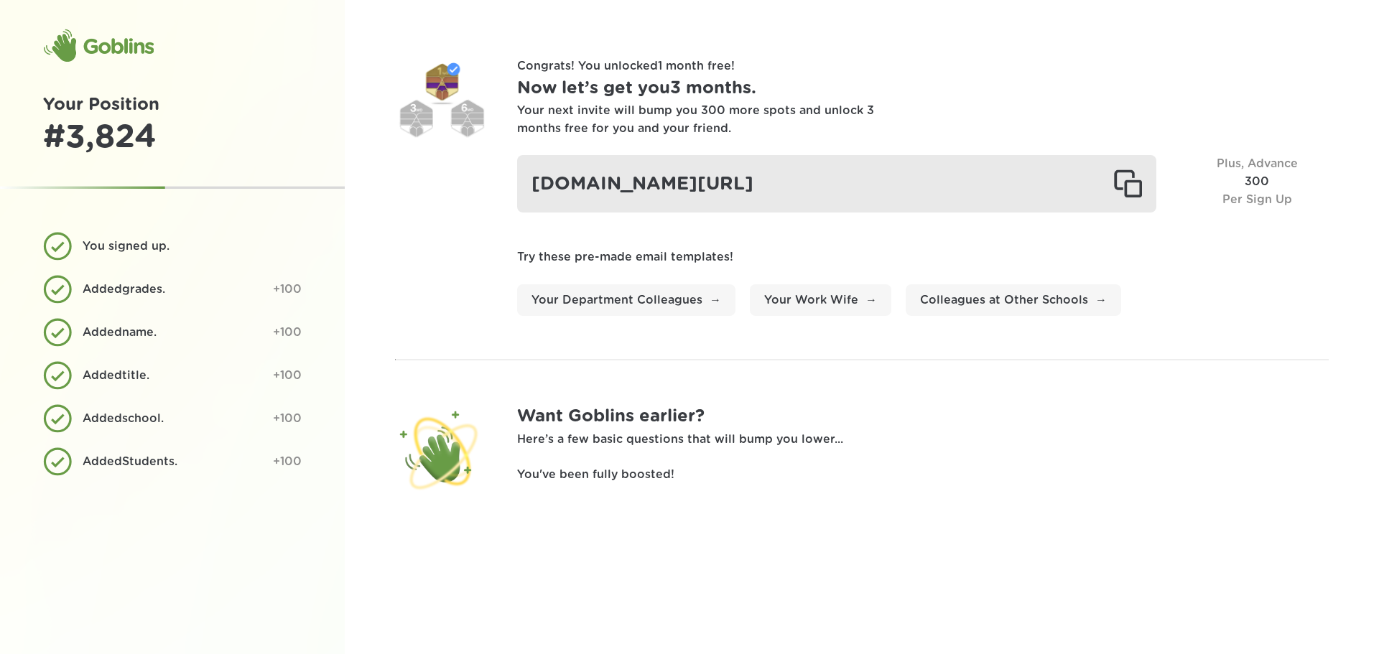
click at [657, 205] on div "[DOMAIN_NAME][URL]" at bounding box center [836, 183] width 639 height 57
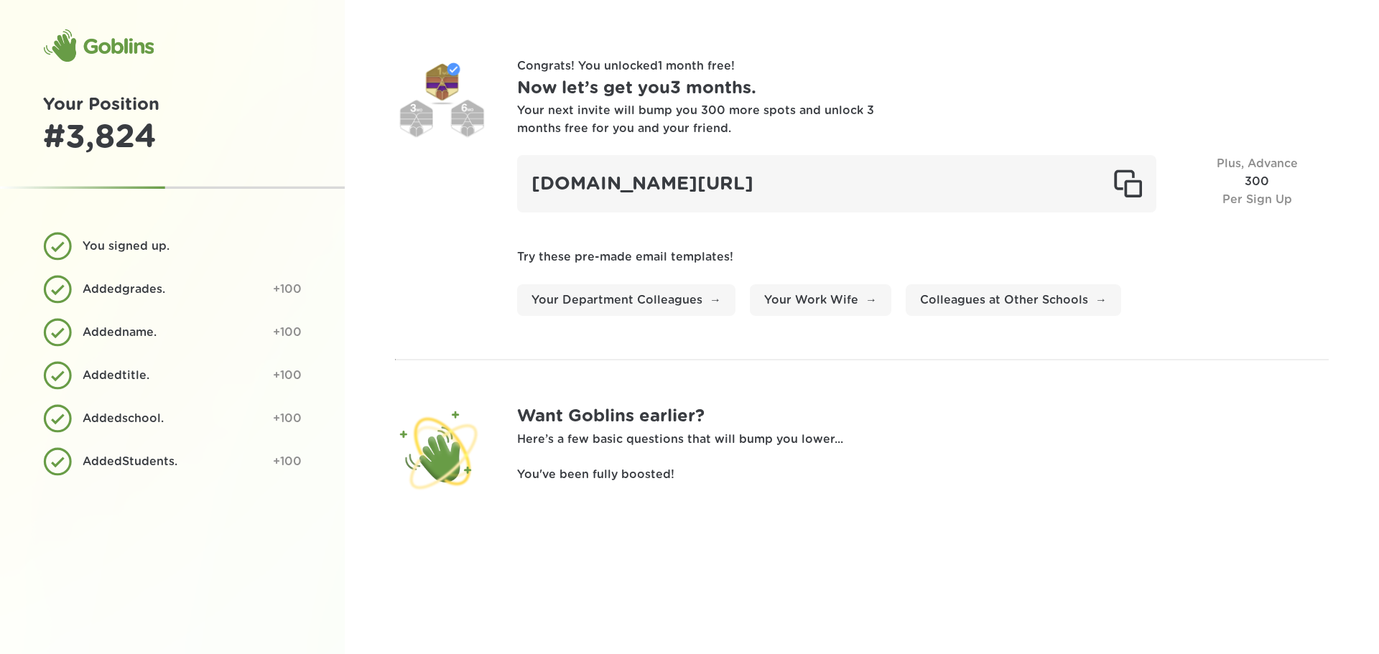
click at [605, 102] on div "Your next invite will bump you 300 more spots and unlock 3 months free for you …" at bounding box center [696, 120] width 359 height 36
click at [119, 131] on div "# 3,824" at bounding box center [172, 137] width 258 height 39
click at [556, 432] on p "Here’s a few basic questions that will bump you lower..." at bounding box center [922, 440] width 811 height 18
click at [628, 86] on h1 "Now let’s get you 3 months ." at bounding box center [922, 88] width 811 height 27
click at [1244, 175] on div "Plus, Advance 300 Per Sign Up" at bounding box center [1257, 183] width 144 height 57
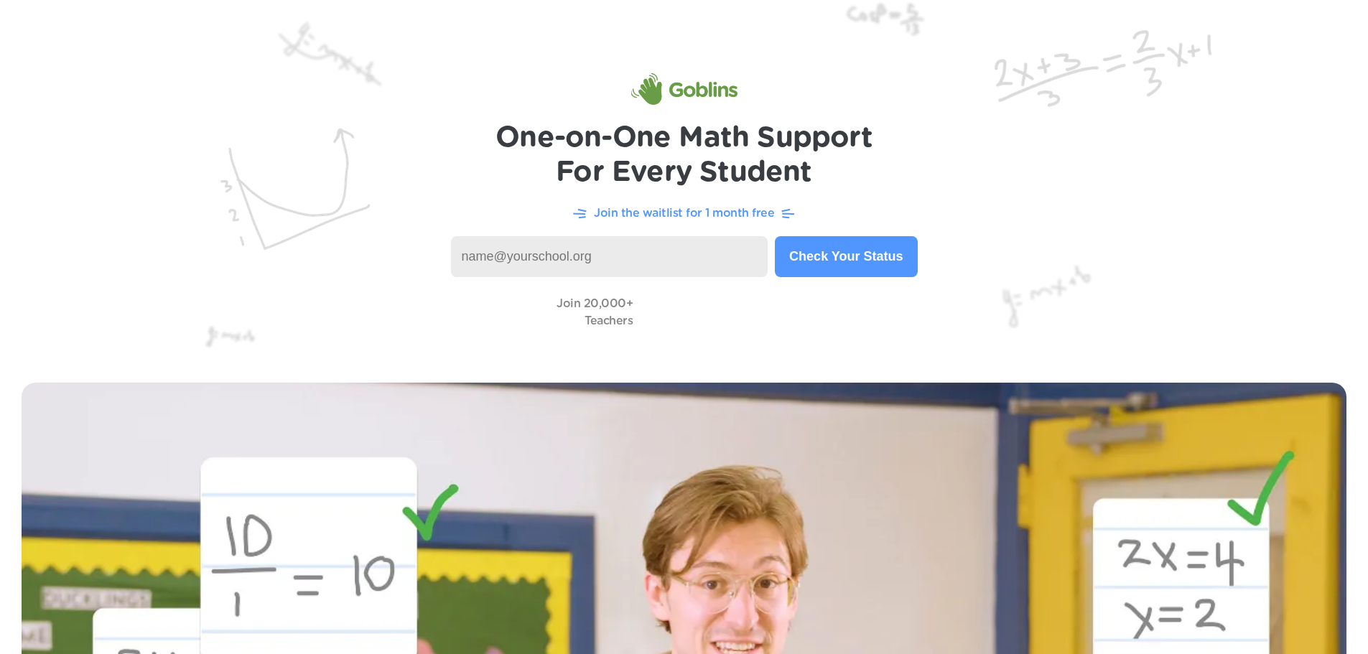
click at [736, 189] on h1 "One-on-One Math Support For Every Student" at bounding box center [683, 155] width 377 height 69
click at [681, 98] on img at bounding box center [684, 89] width 106 height 32
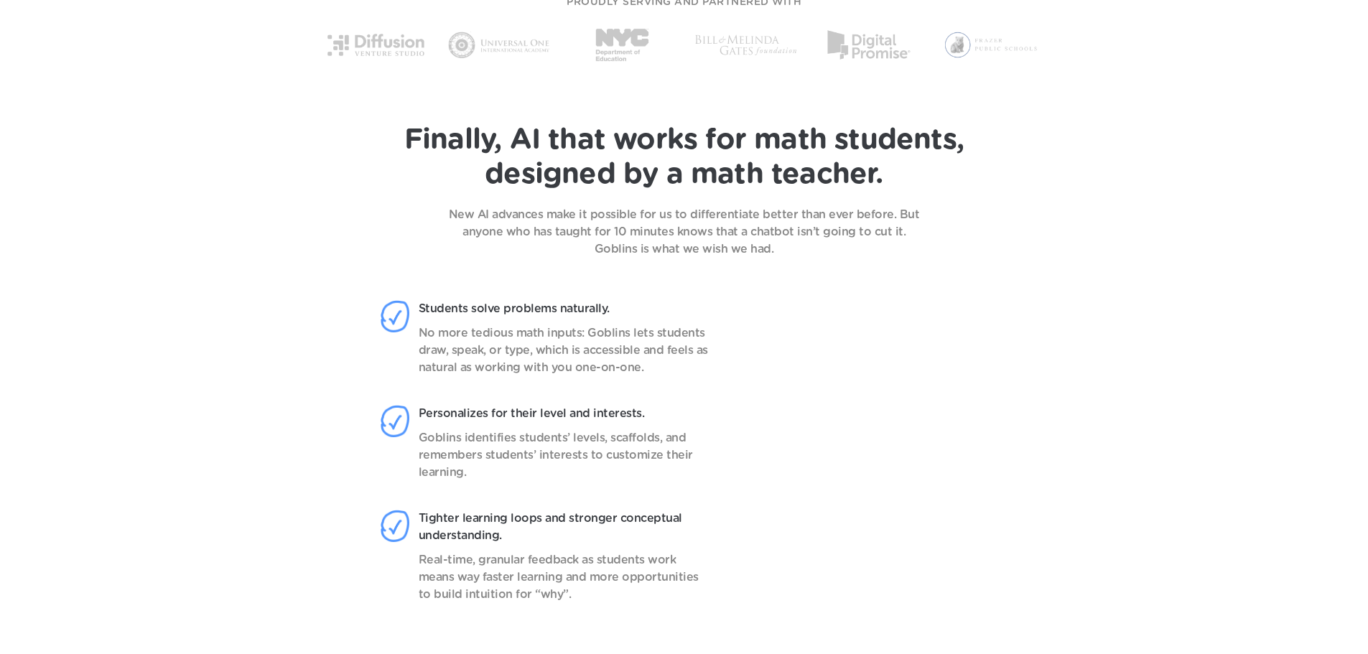
scroll to position [1340, 0]
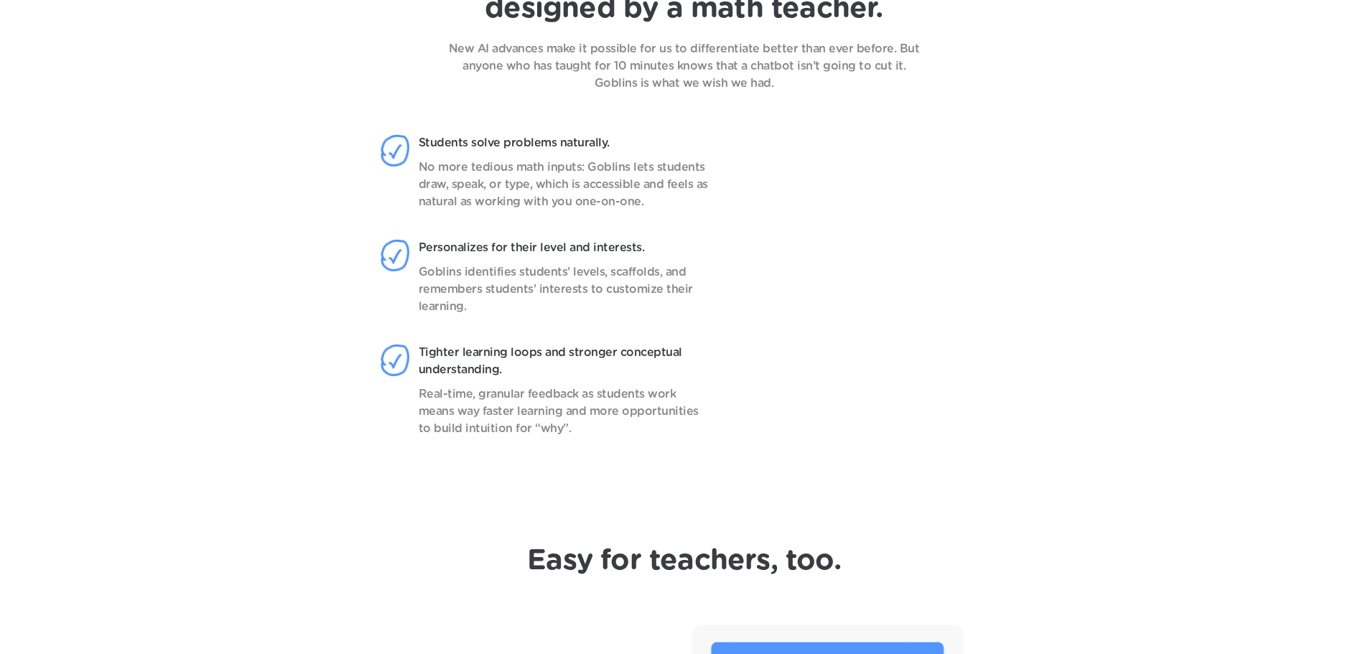
click at [908, 291] on video at bounding box center [875, 300] width 227 height 358
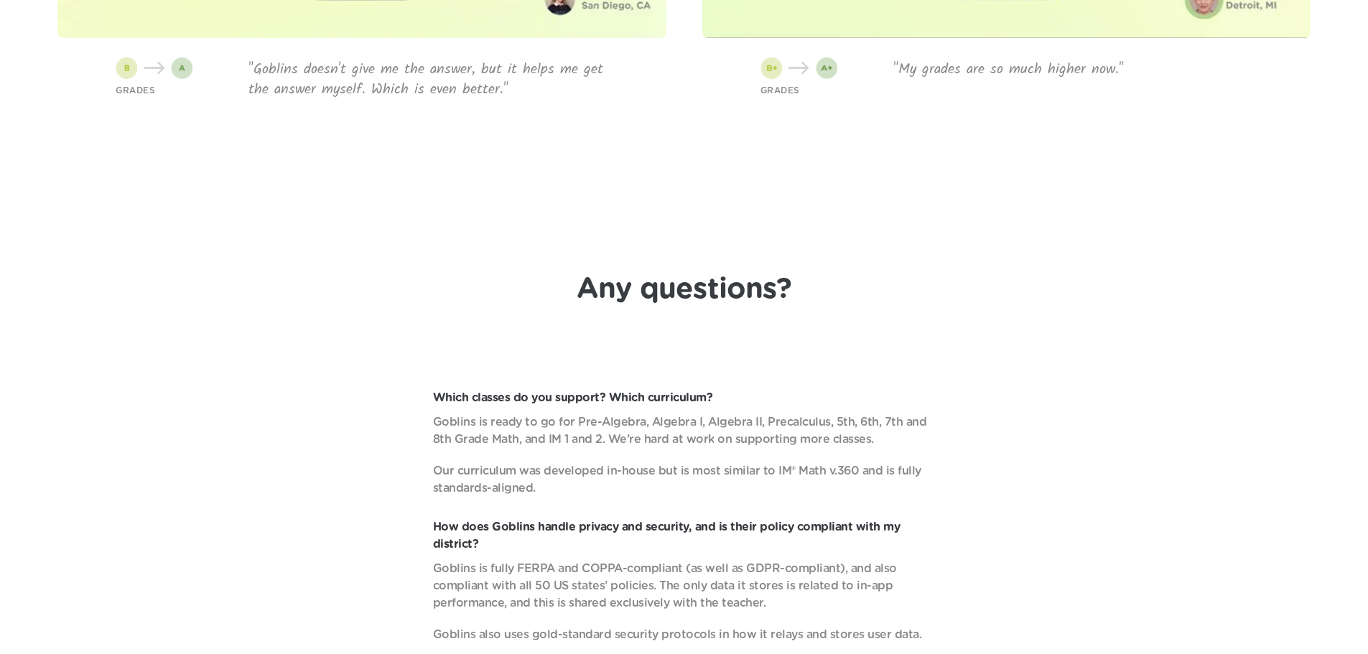
scroll to position [5026, 0]
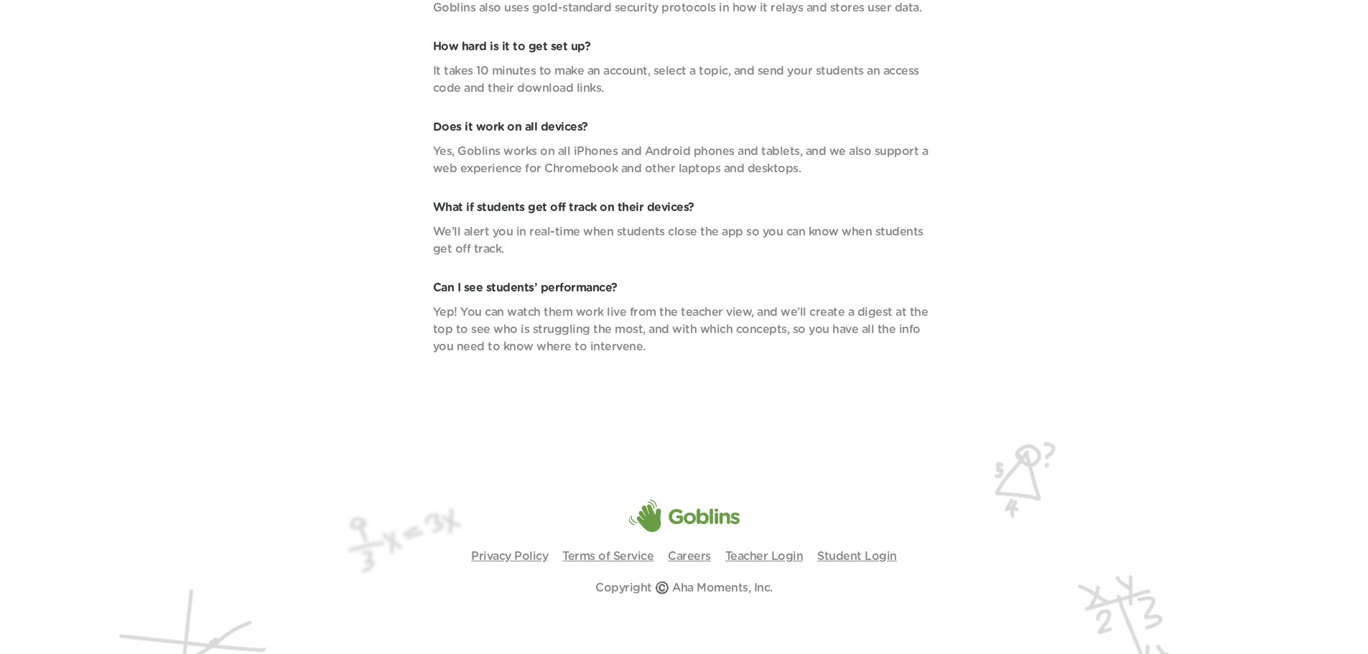
scroll to position [5488, 0]
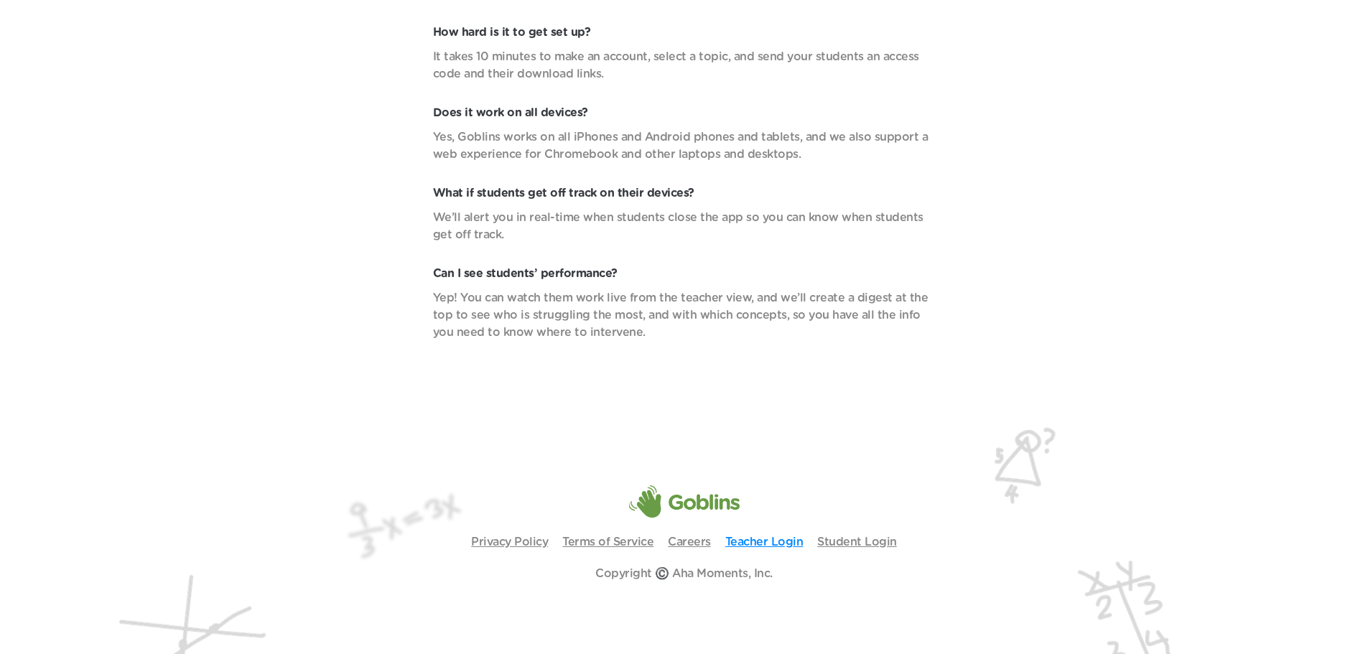
click at [764, 536] on link "Teacher Login" at bounding box center [764, 541] width 78 height 11
click at [684, 548] on link "Careers" at bounding box center [689, 541] width 43 height 11
click at [526, 548] on link "Privacy Policy" at bounding box center [509, 541] width 77 height 11
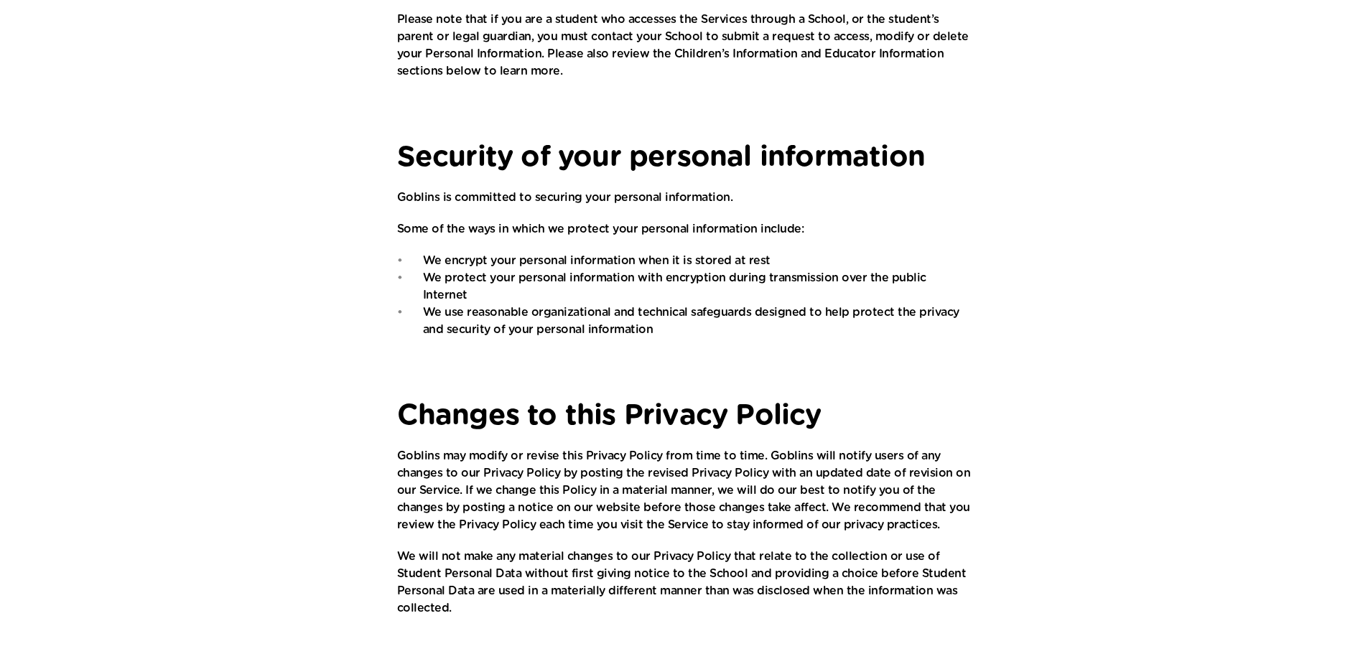
scroll to position [1961, 0]
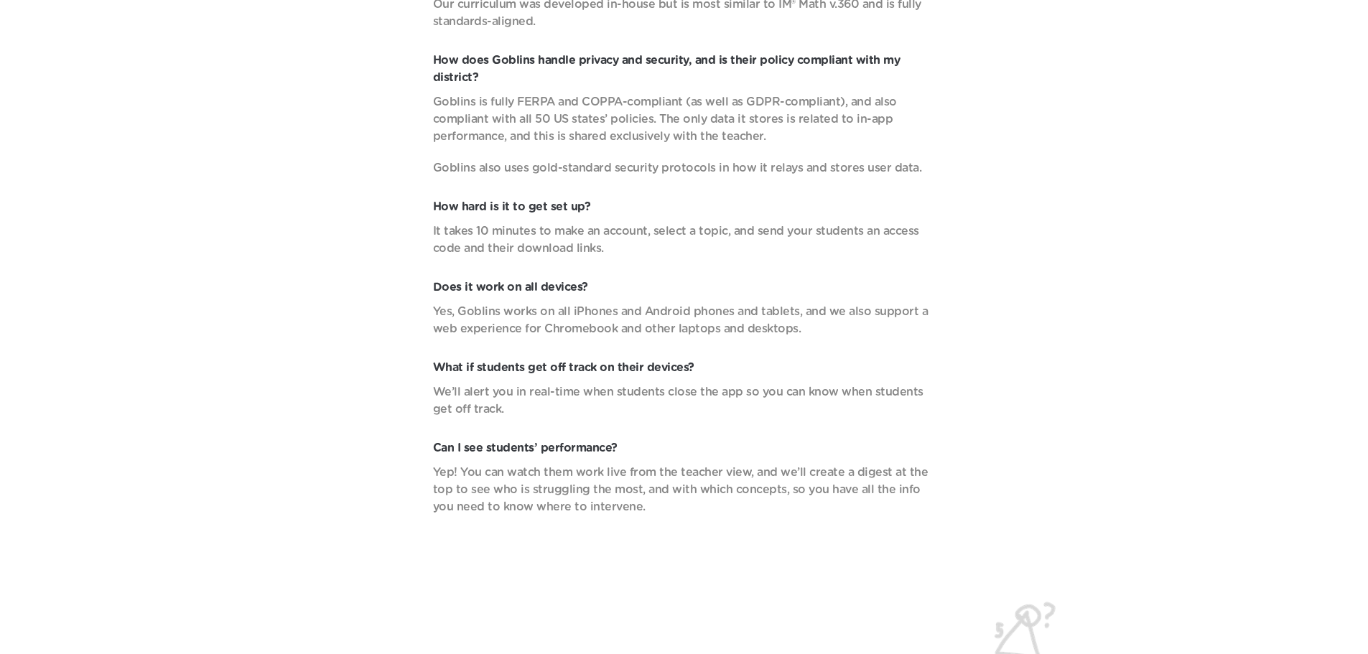
scroll to position [5488, 0]
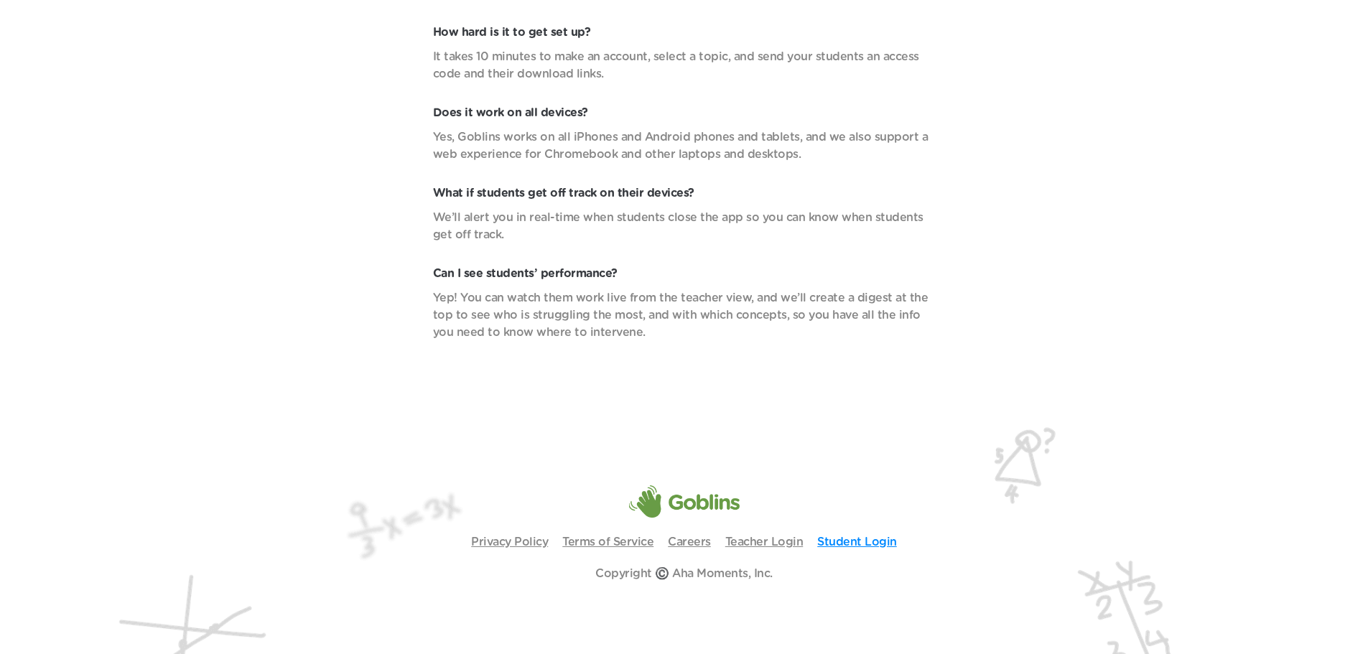
click at [826, 542] on link "Student Login" at bounding box center [857, 541] width 80 height 11
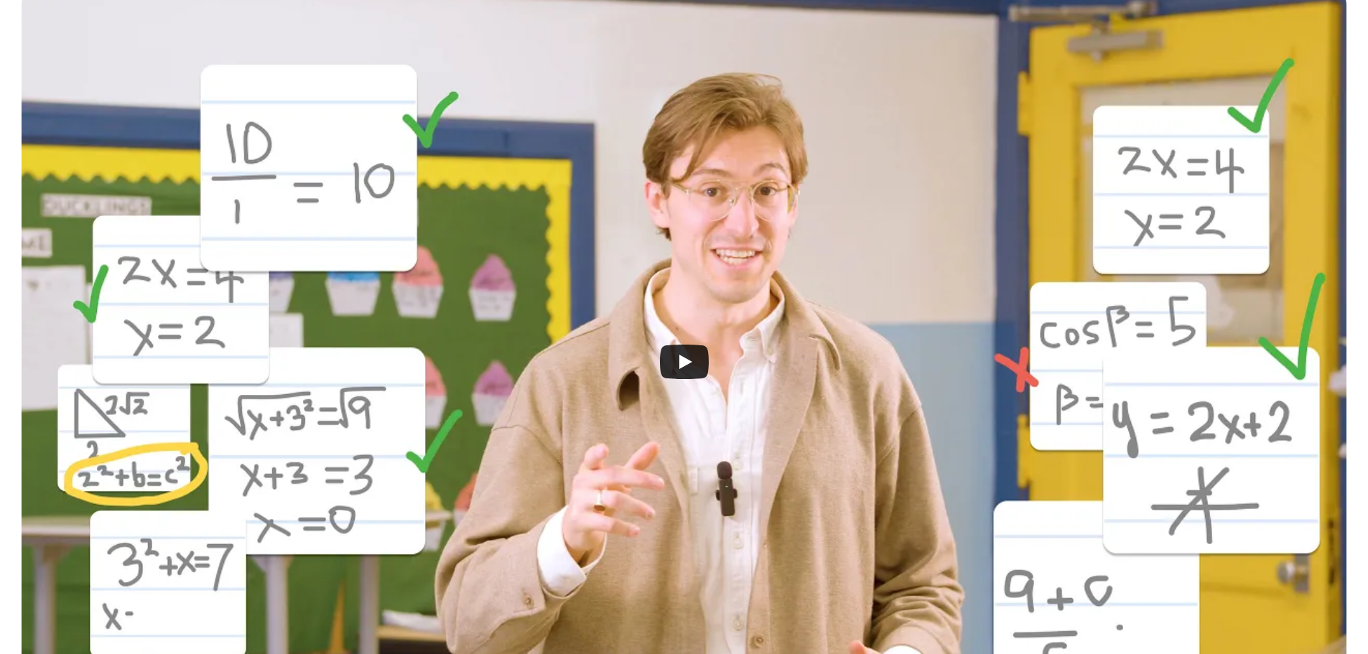
scroll to position [414, 0]
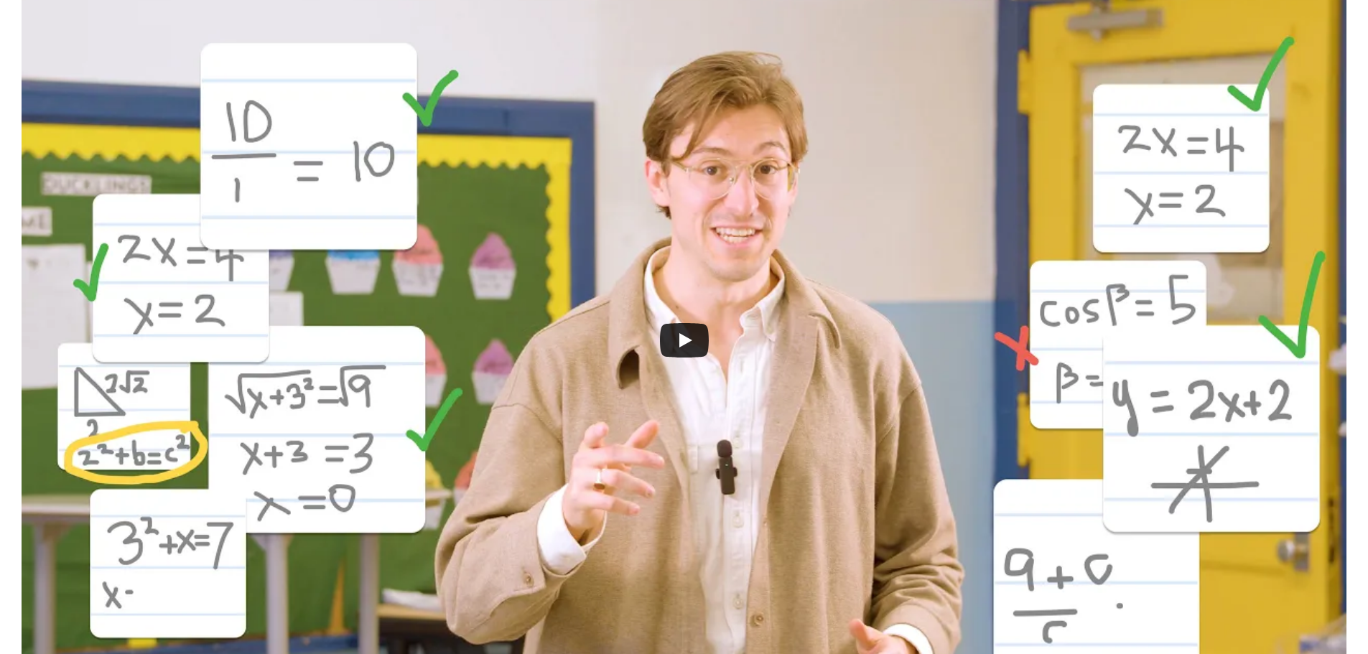
click at [682, 344] on icon "Play" at bounding box center [685, 340] width 13 height 14
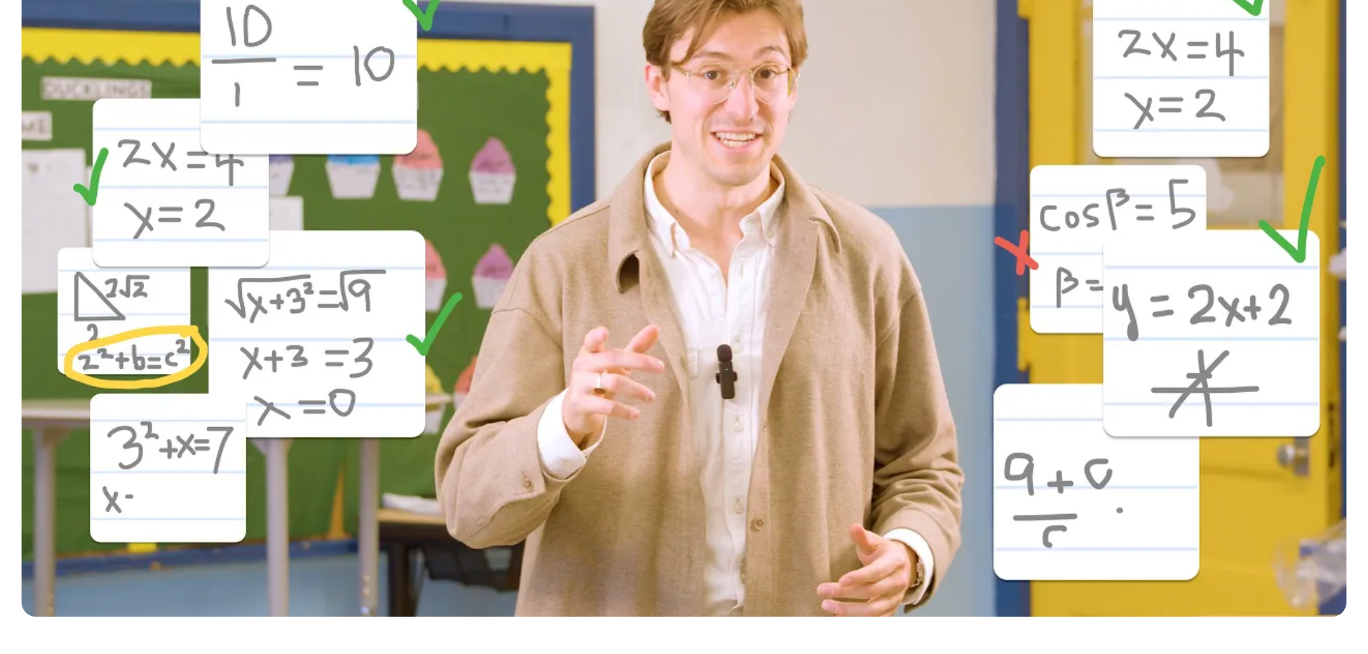
scroll to position [510, 0]
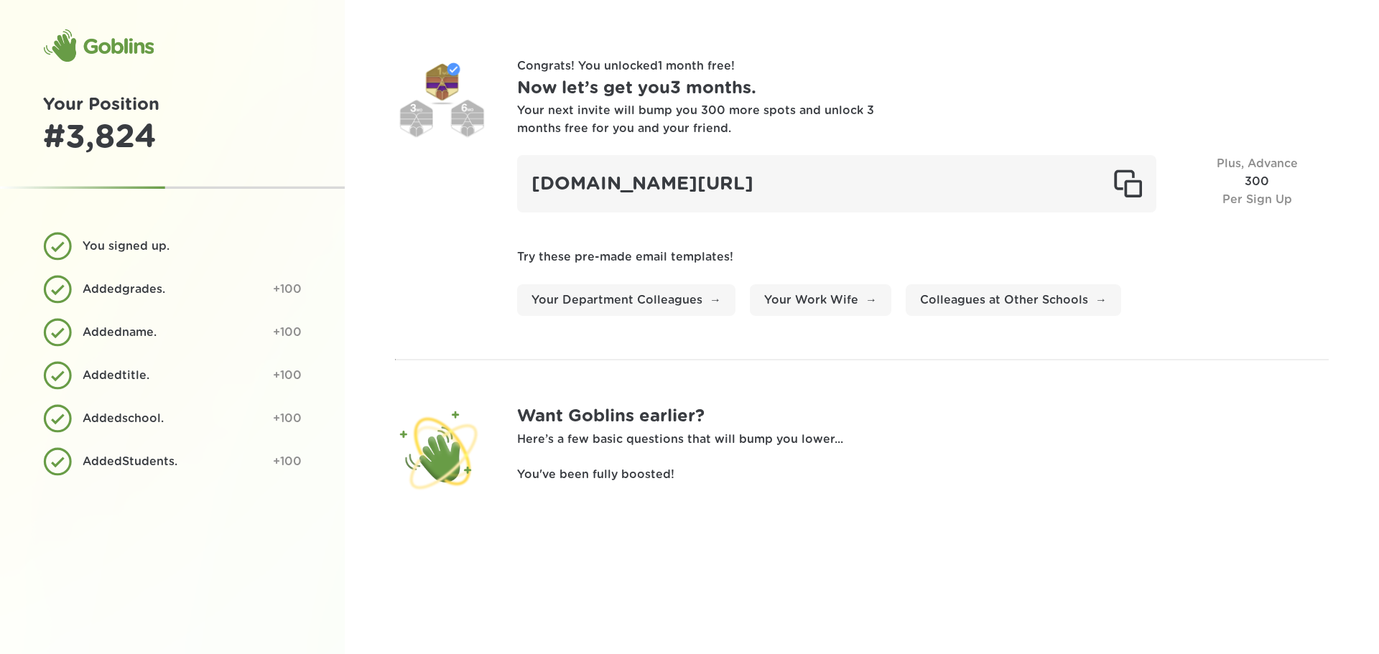
click at [610, 131] on div "Your next invite will bump you 300 more spots and unlock 3 months free for you …" at bounding box center [696, 120] width 359 height 36
click at [130, 44] on div "Goblins" at bounding box center [98, 46] width 111 height 34
